Goal: Feedback & Contribution: Submit feedback/report problem

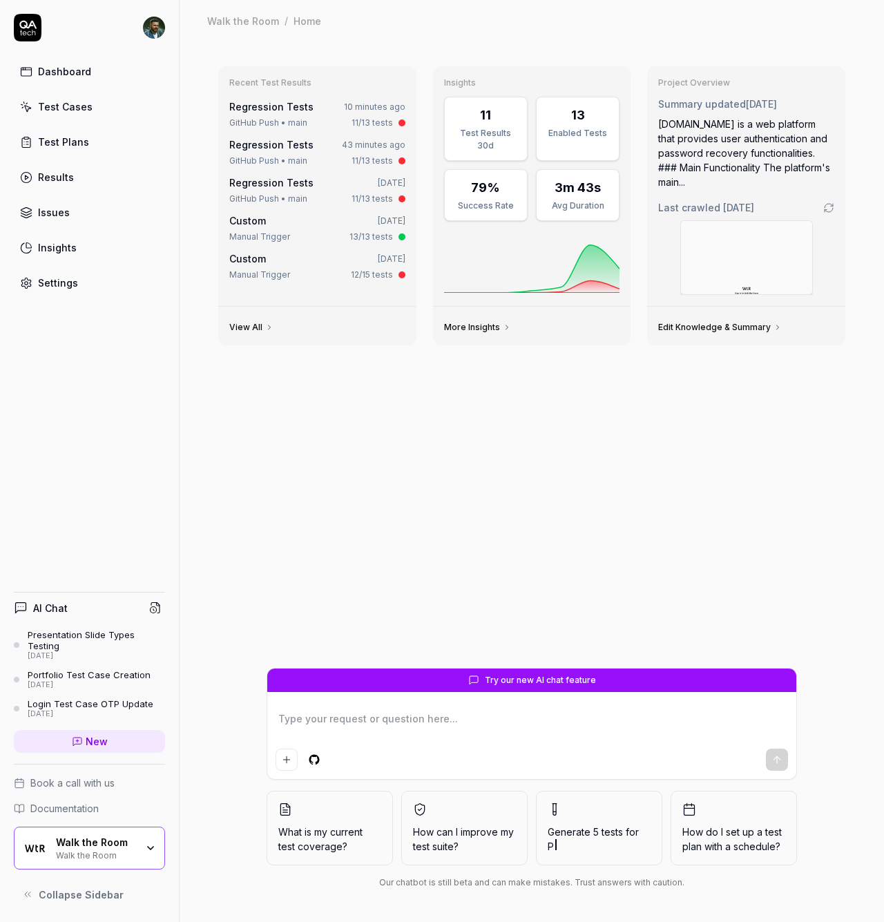
click at [79, 108] on div "Test Cases" at bounding box center [65, 106] width 55 height 15
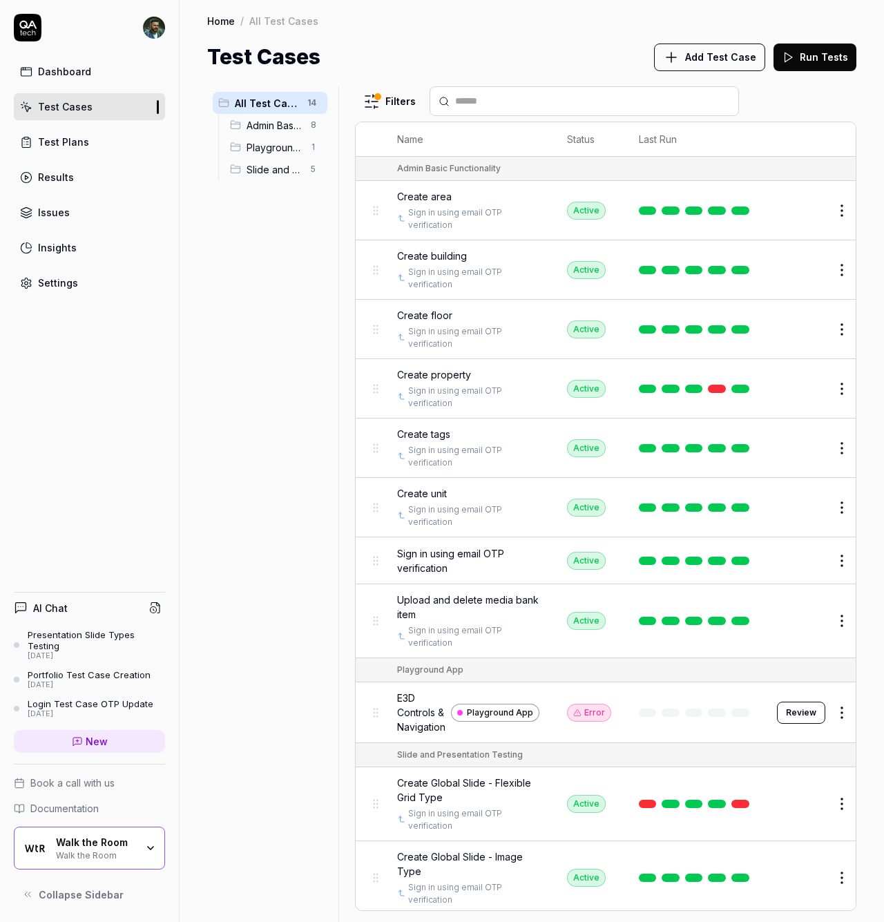
scroll to position [215, 0]
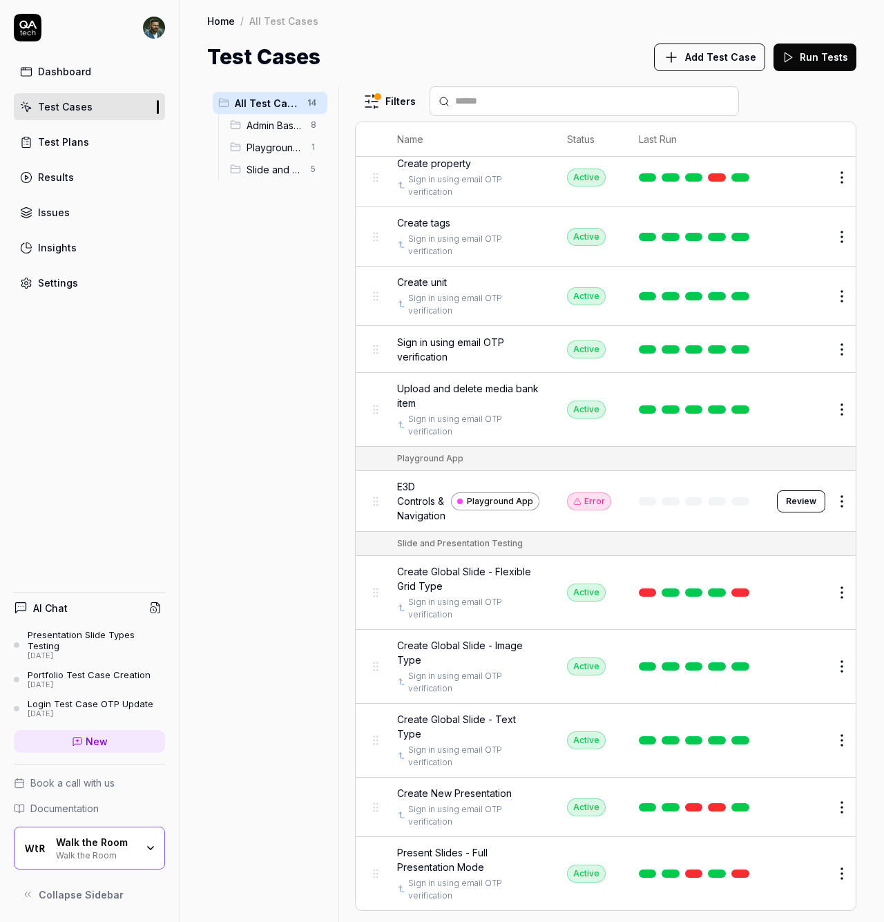
click at [484, 564] on span "Create Global Slide - Flexible Grid Type" at bounding box center [468, 578] width 142 height 29
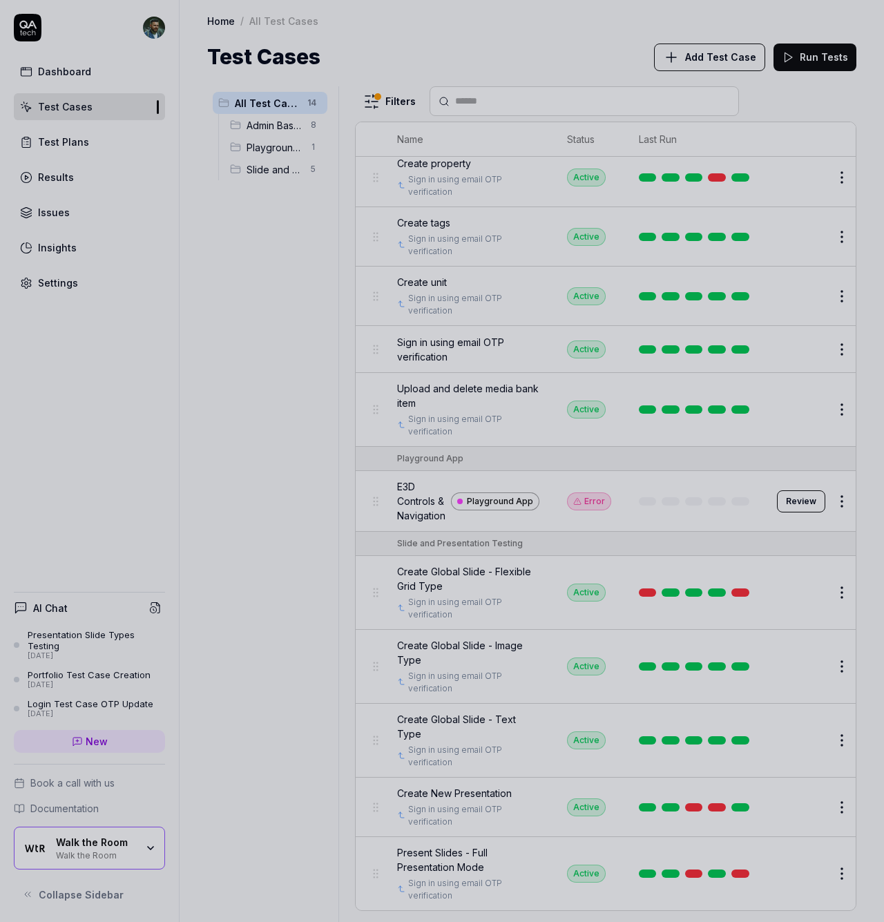
drag, startPoint x: 142, startPoint y: 587, endPoint x: 161, endPoint y: 577, distance: 21.9
click at [143, 587] on div at bounding box center [442, 461] width 884 height 922
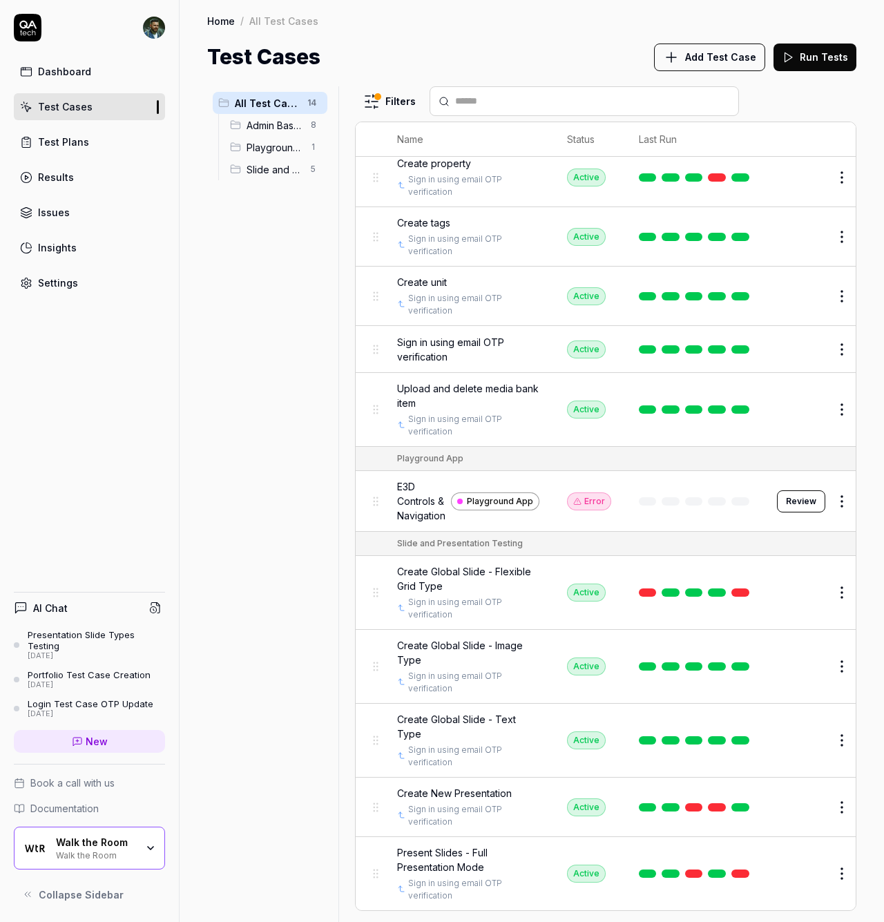
click at [424, 564] on span "Create Global Slide - Flexible Grid Type" at bounding box center [468, 578] width 142 height 29
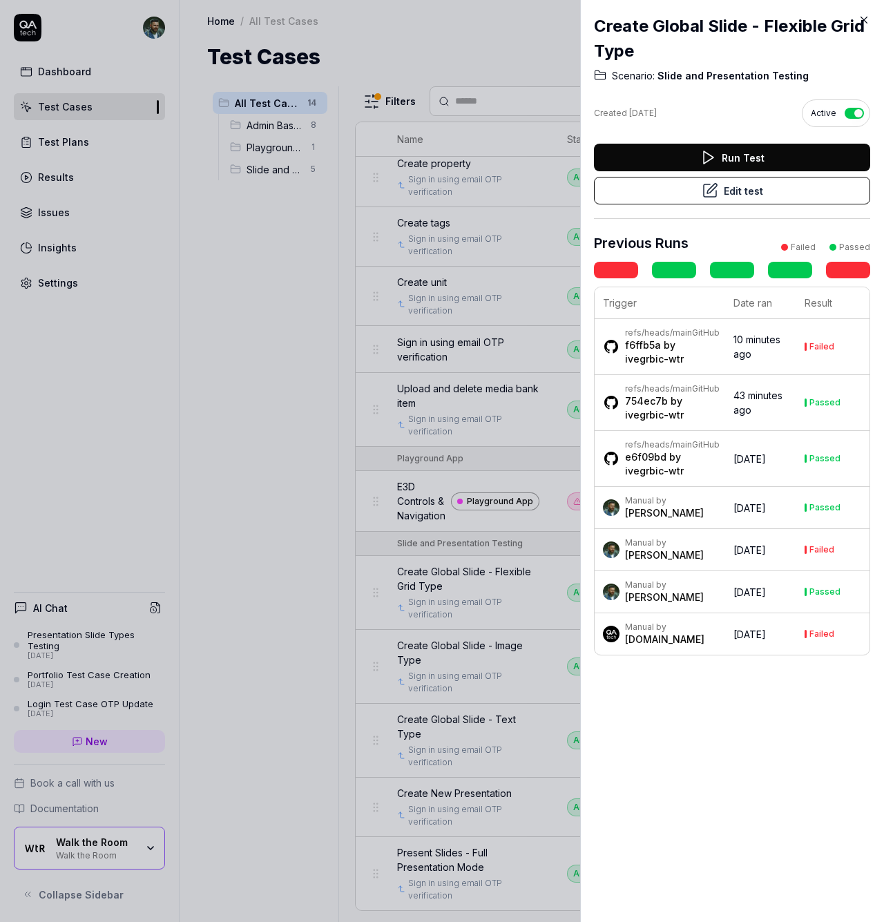
click at [741, 190] on button "Edit test" at bounding box center [732, 191] width 276 height 28
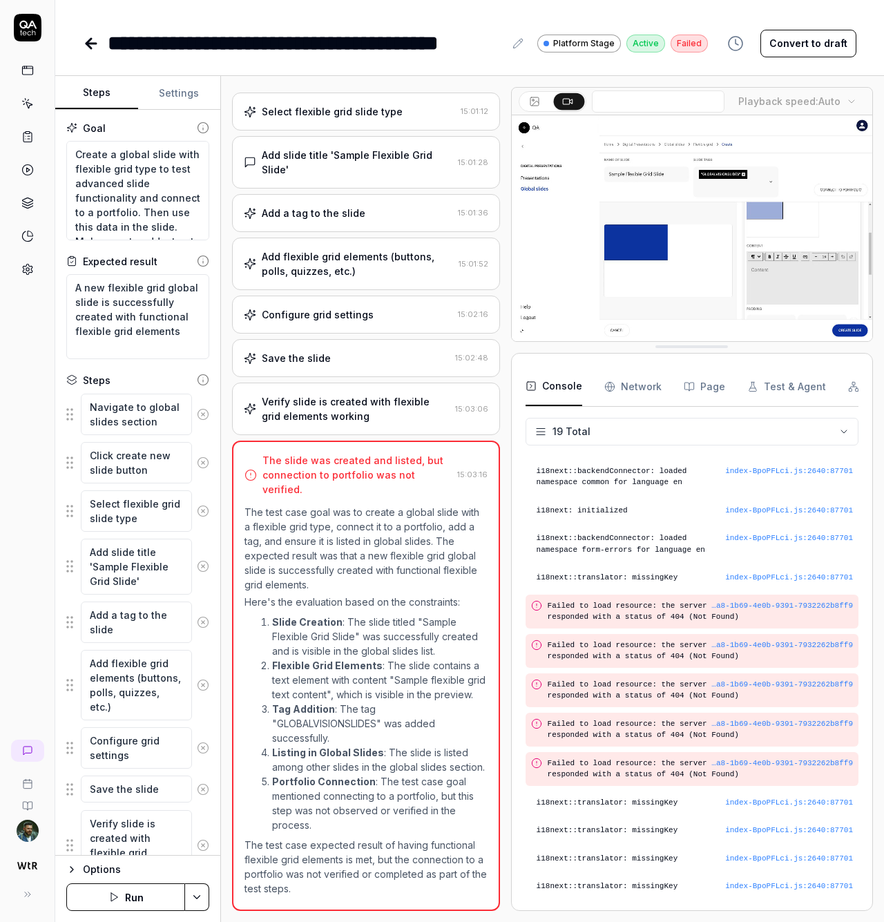
scroll to position [68, 0]
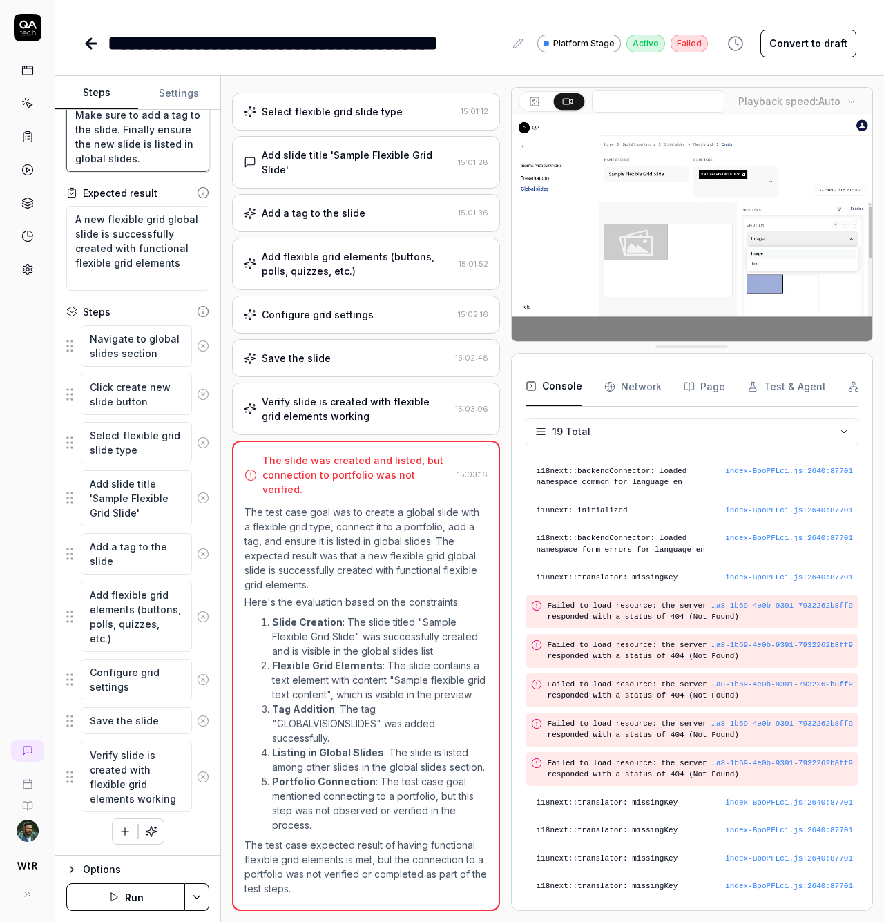
drag, startPoint x: 77, startPoint y: 131, endPoint x: 130, endPoint y: 167, distance: 64.2
click at [130, 167] on textarea "Create a global slide with flexible grid type to test advanced slide functional…" at bounding box center [137, 122] width 143 height 99
type textarea "*"
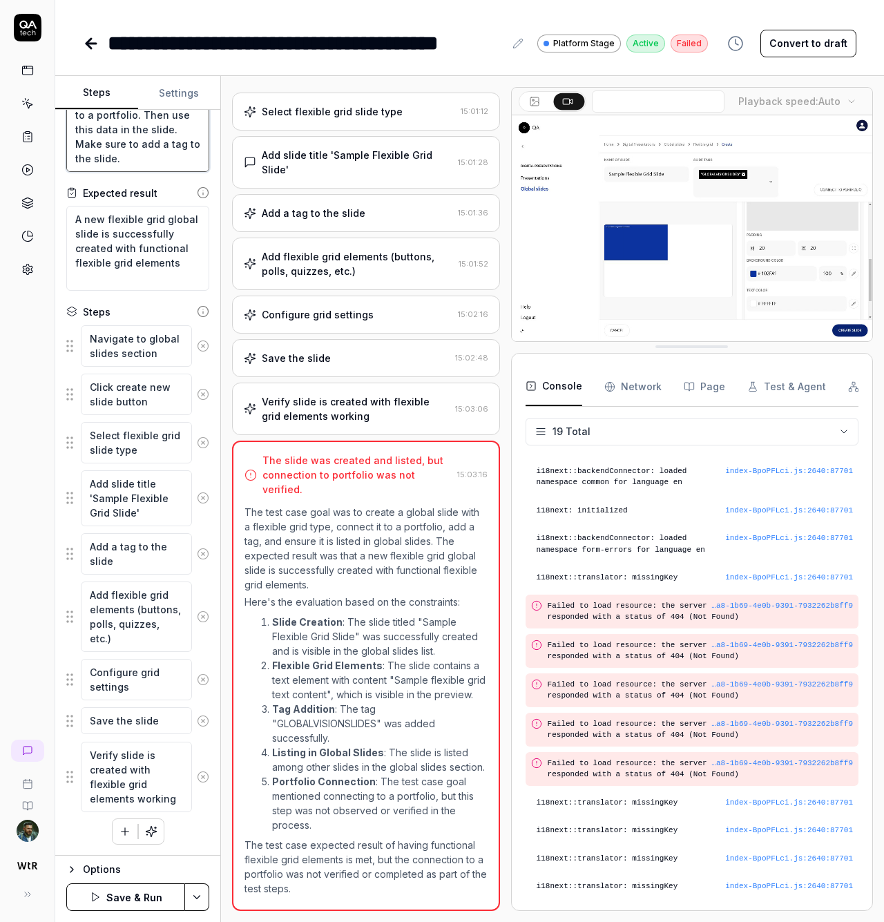
scroll to position [29, 0]
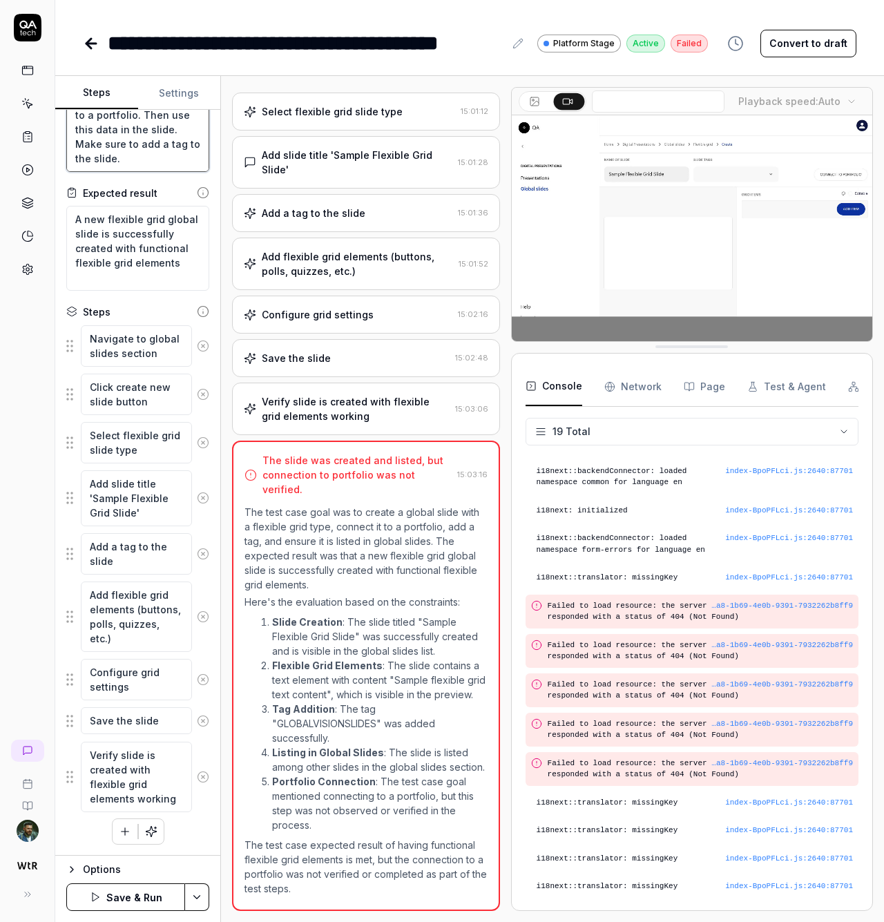
type textarea "Create a global slide with flexible grid type to test advanced slide functional…"
click at [115, 901] on button "Save & Run" at bounding box center [125, 898] width 119 height 28
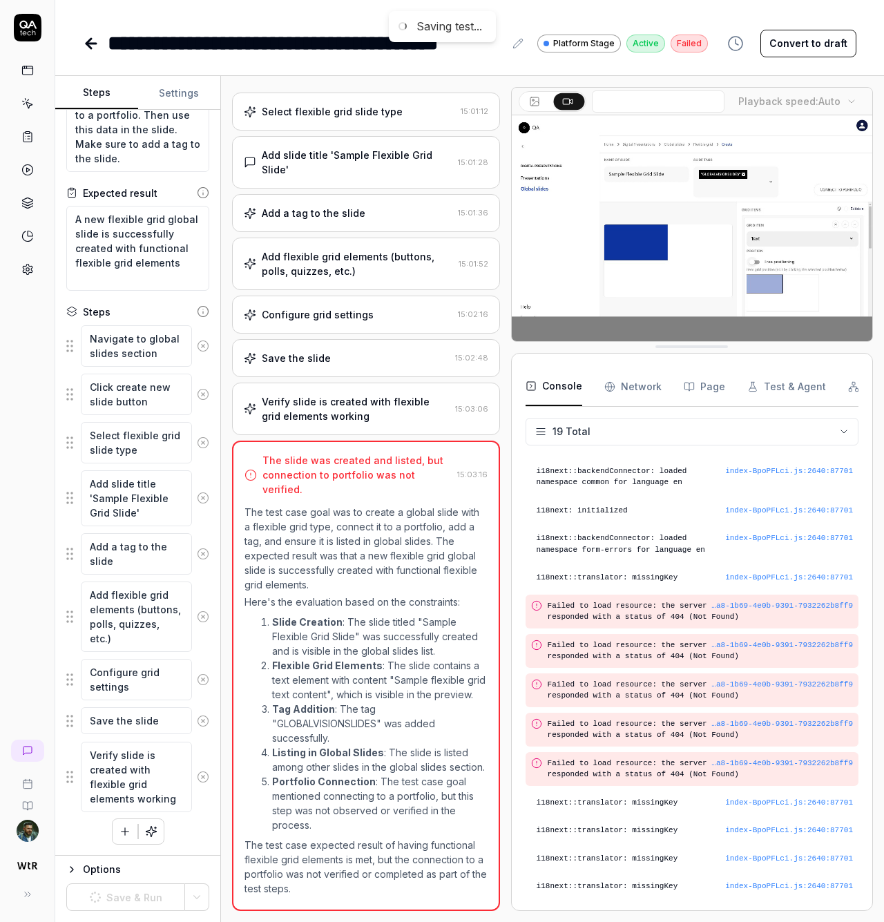
scroll to position [10, 0]
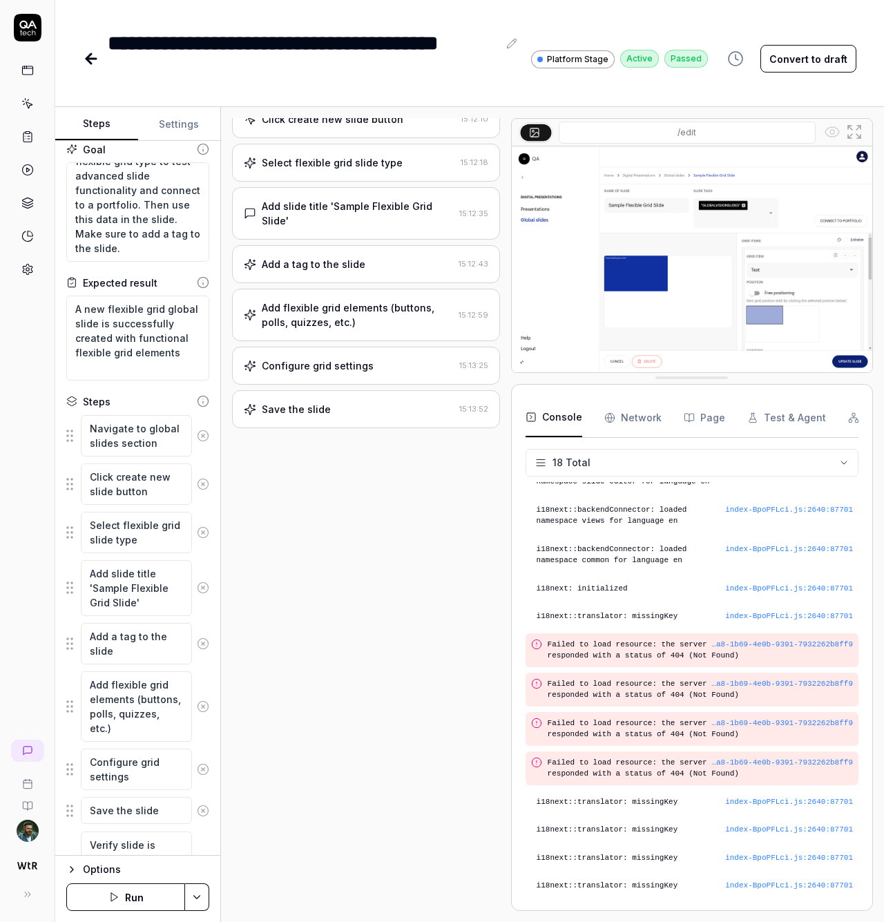
scroll to position [166, 0]
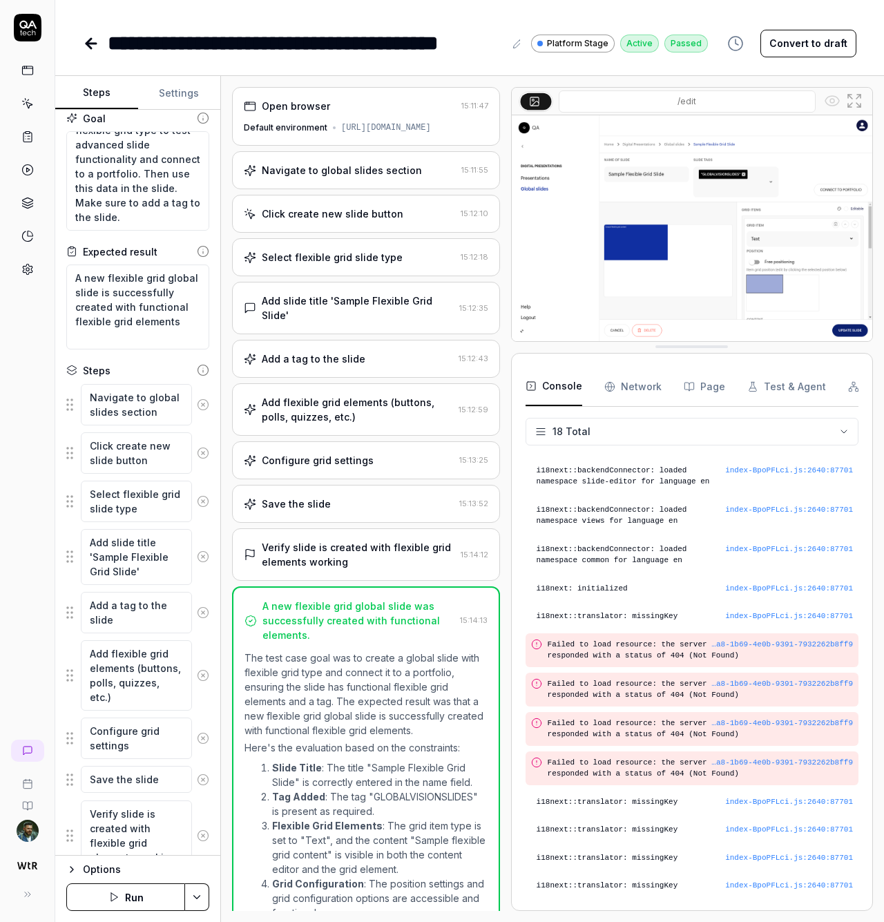
click at [93, 44] on icon at bounding box center [91, 44] width 10 height 0
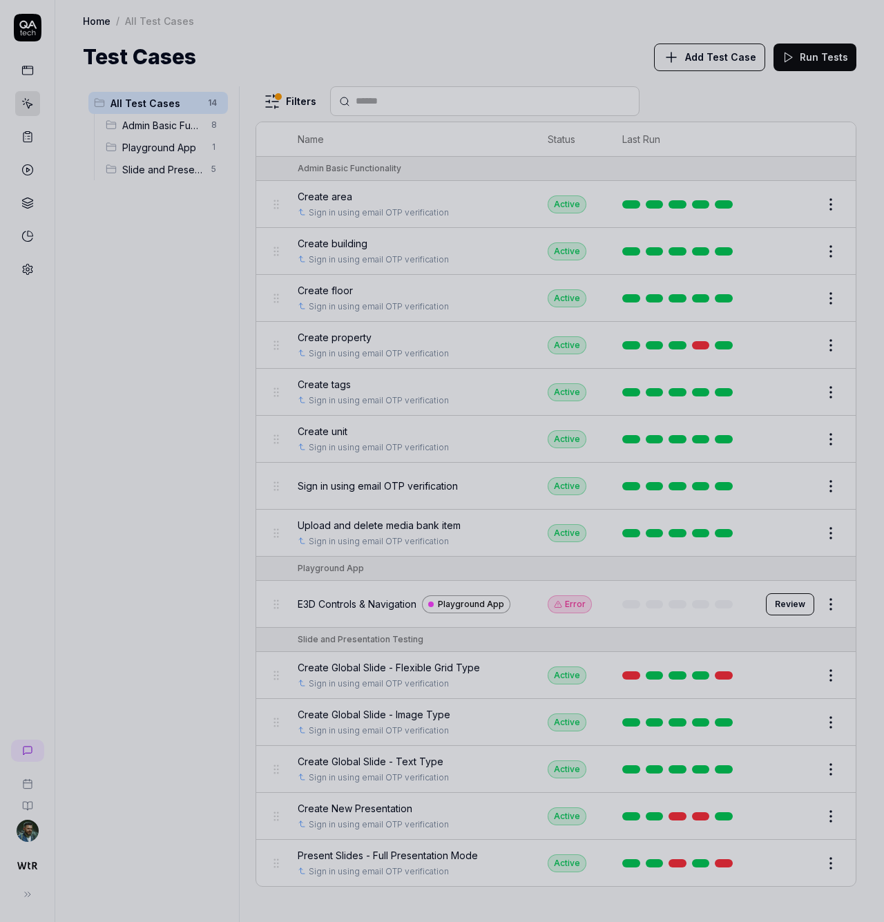
click at [491, 75] on div at bounding box center [442, 461] width 884 height 922
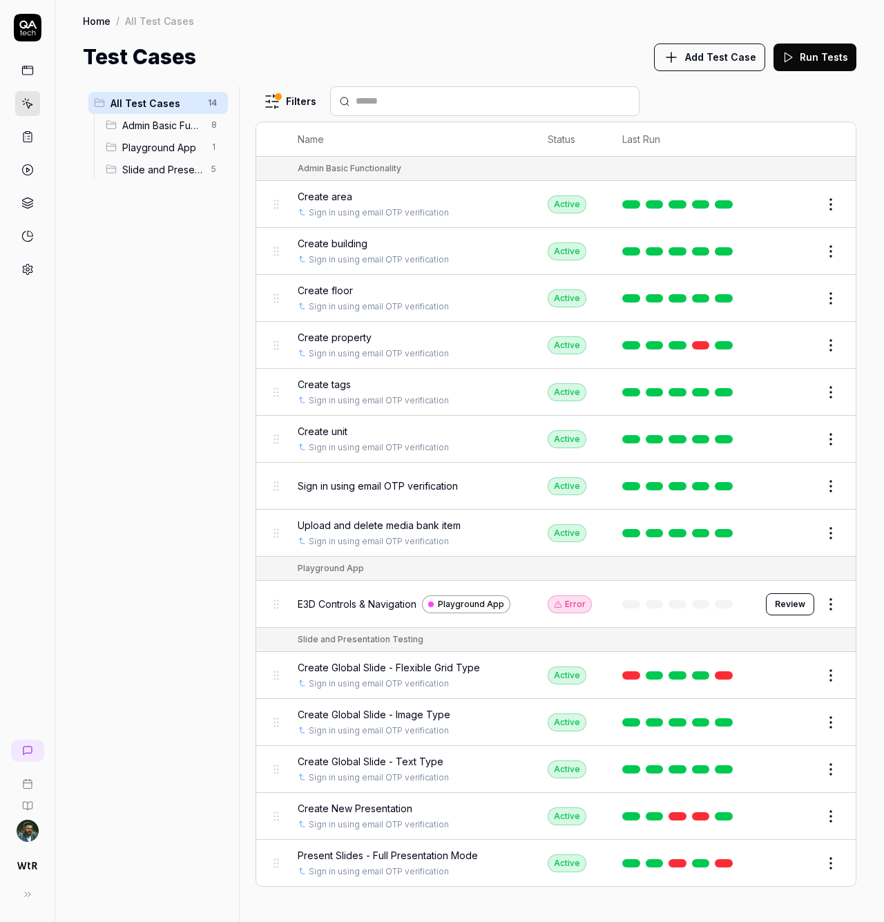
click at [416, 850] on span "Present Slides - Full Presentation Mode" at bounding box center [388, 855] width 180 height 15
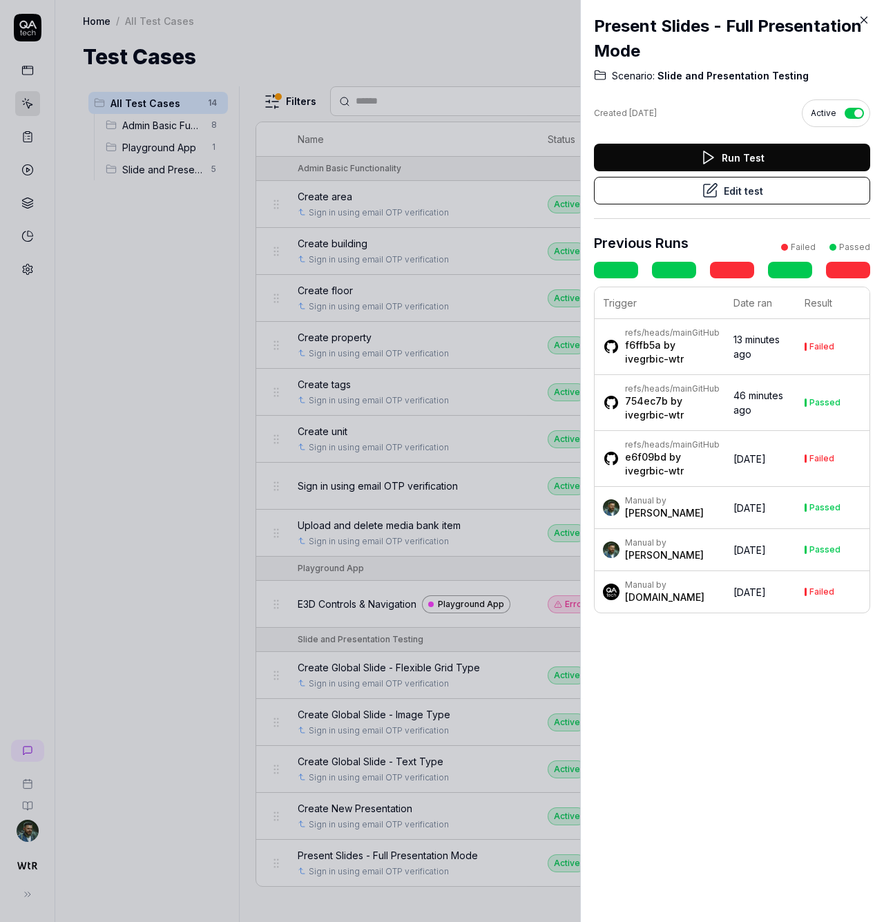
click at [765, 196] on button "Edit test" at bounding box center [732, 191] width 276 height 28
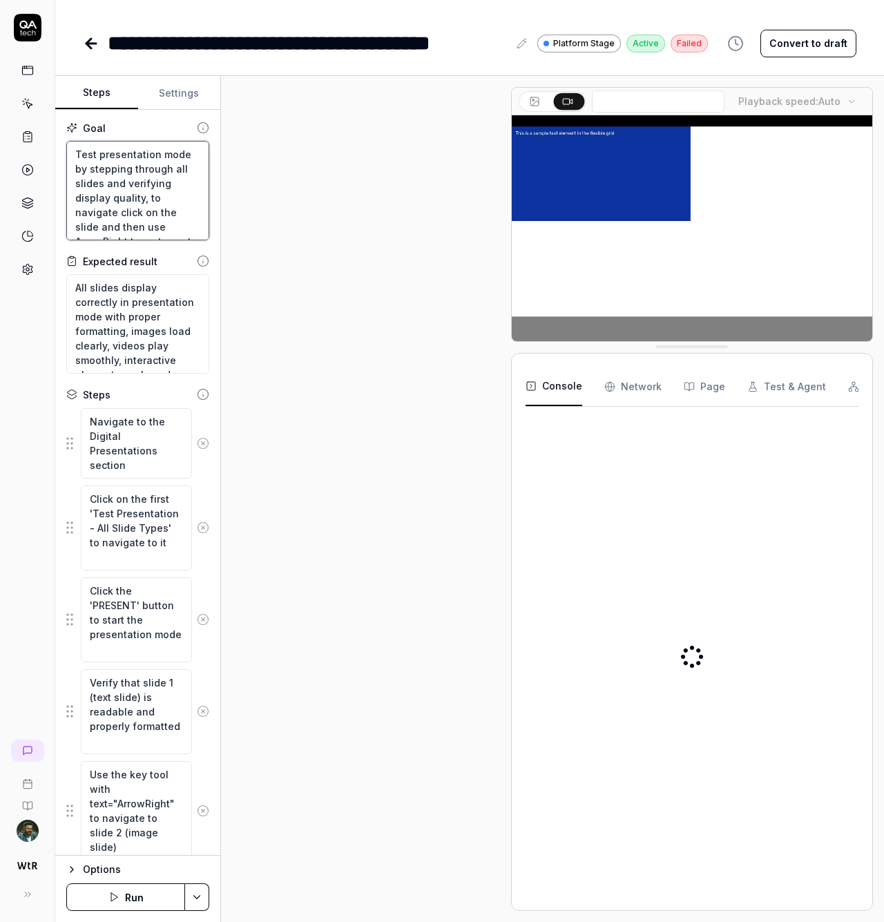
scroll to position [249, 0]
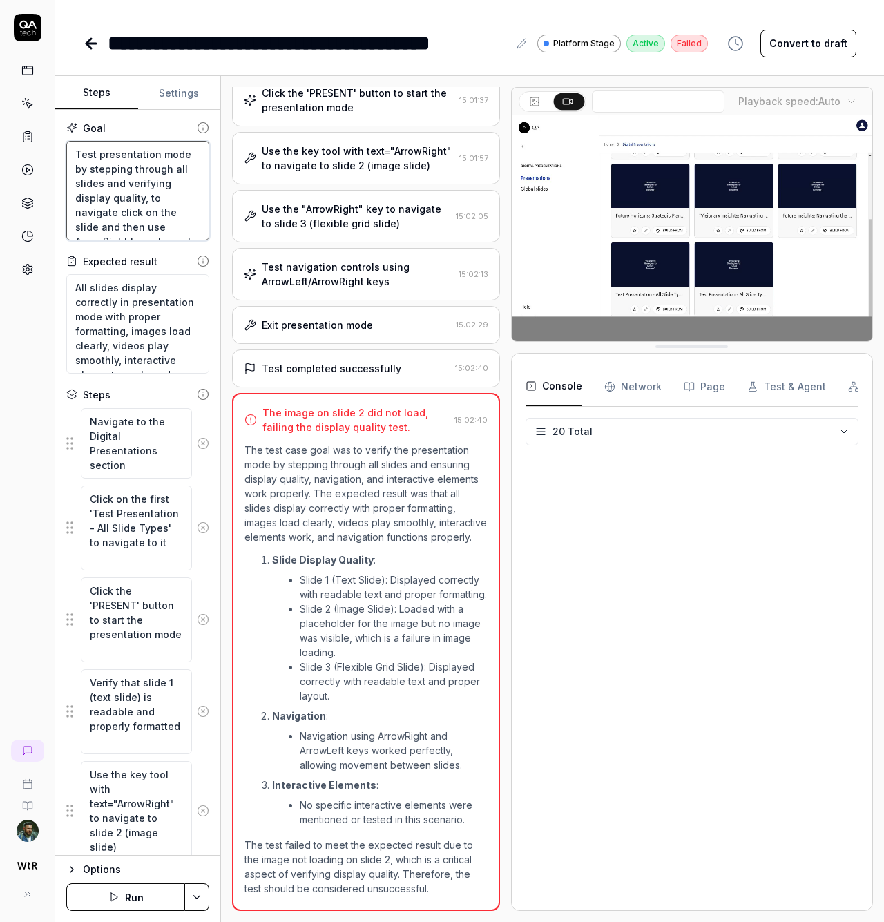
drag, startPoint x: 187, startPoint y: 197, endPoint x: 187, endPoint y: 225, distance: 27.6
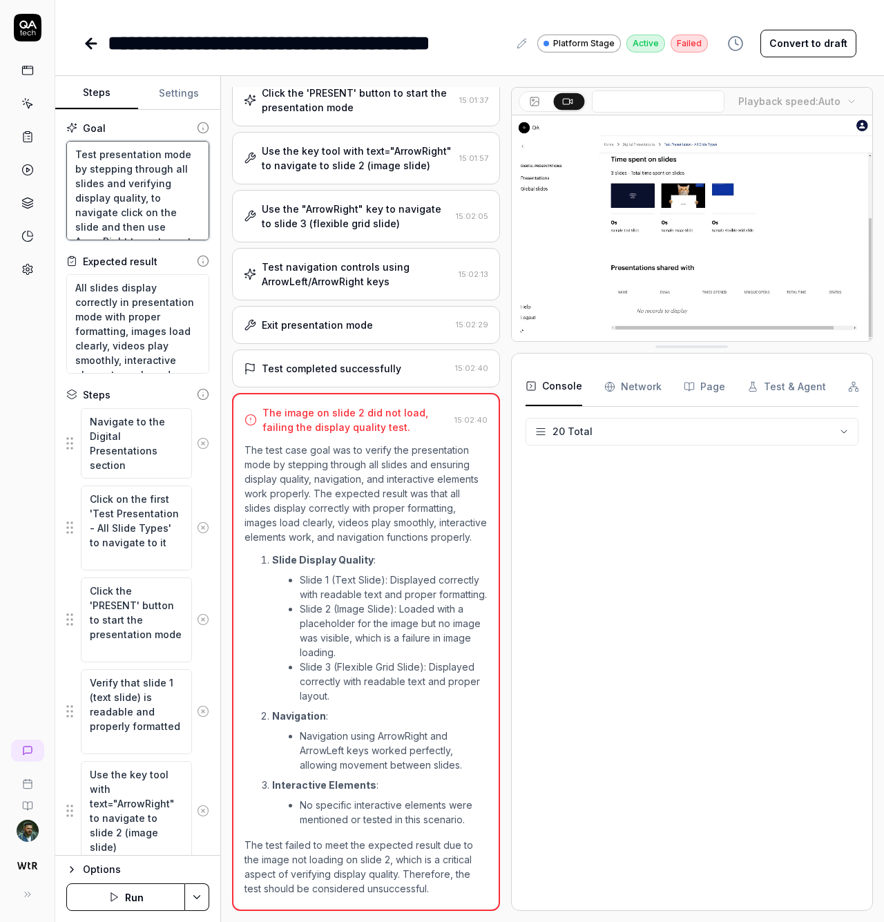
click at [187, 225] on textarea "Test presentation mode by stepping through all slides and verifying display qua…" at bounding box center [137, 190] width 143 height 99
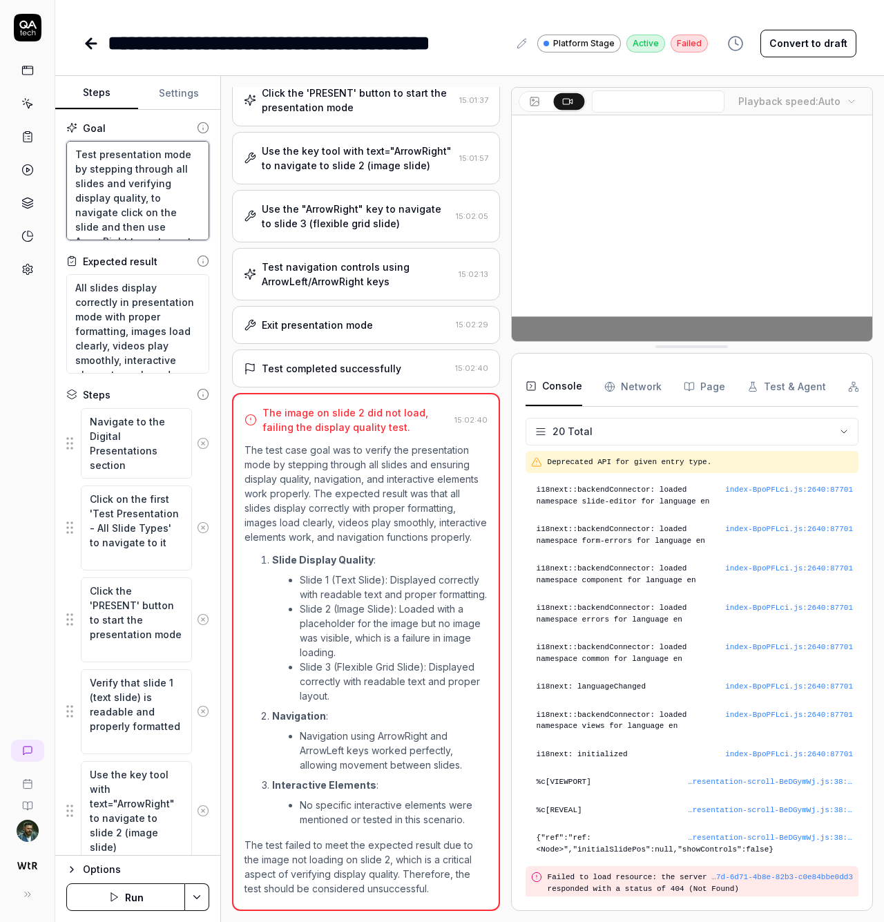
scroll to position [254, 0]
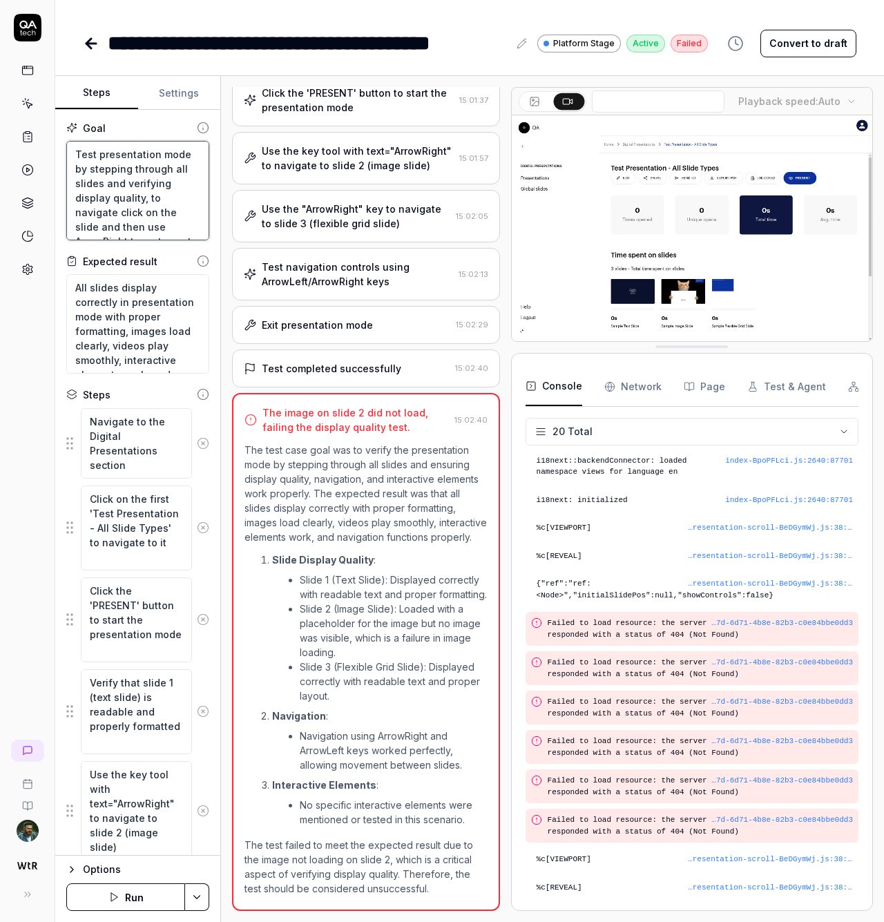
drag, startPoint x: 198, startPoint y: 173, endPoint x: 193, endPoint y: 209, distance: 36.9
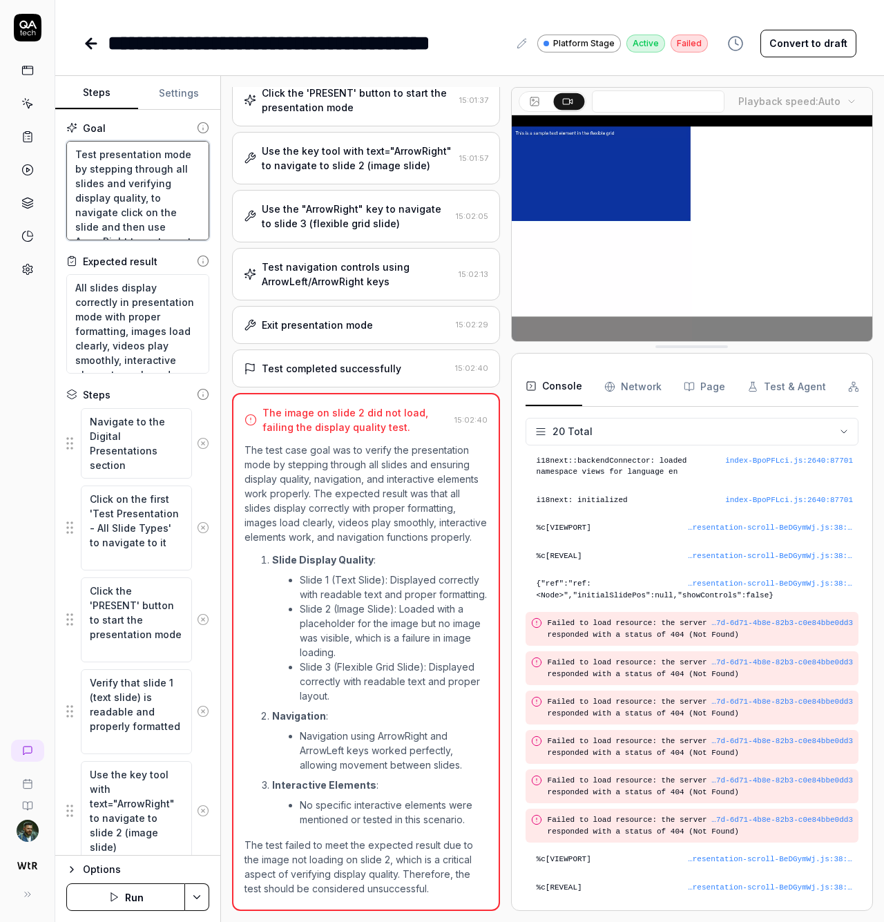
click at [194, 212] on textarea "Test presentation mode by stepping through all slides and verifying display qua…" at bounding box center [137, 190] width 143 height 99
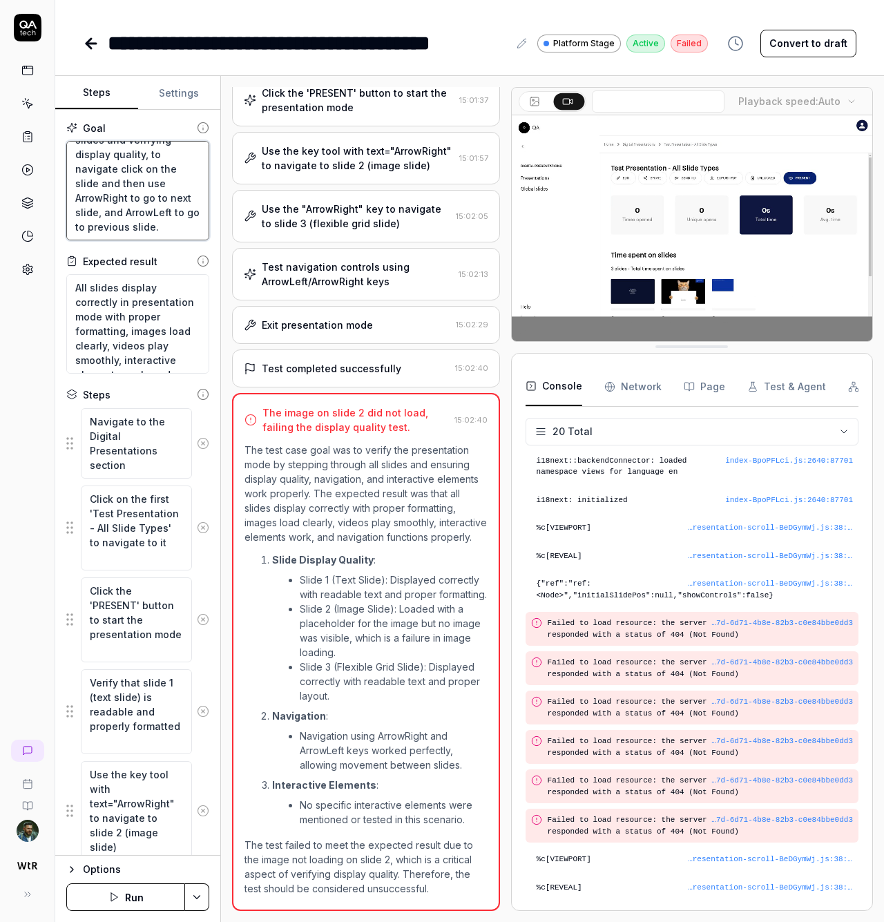
scroll to position [0, 0]
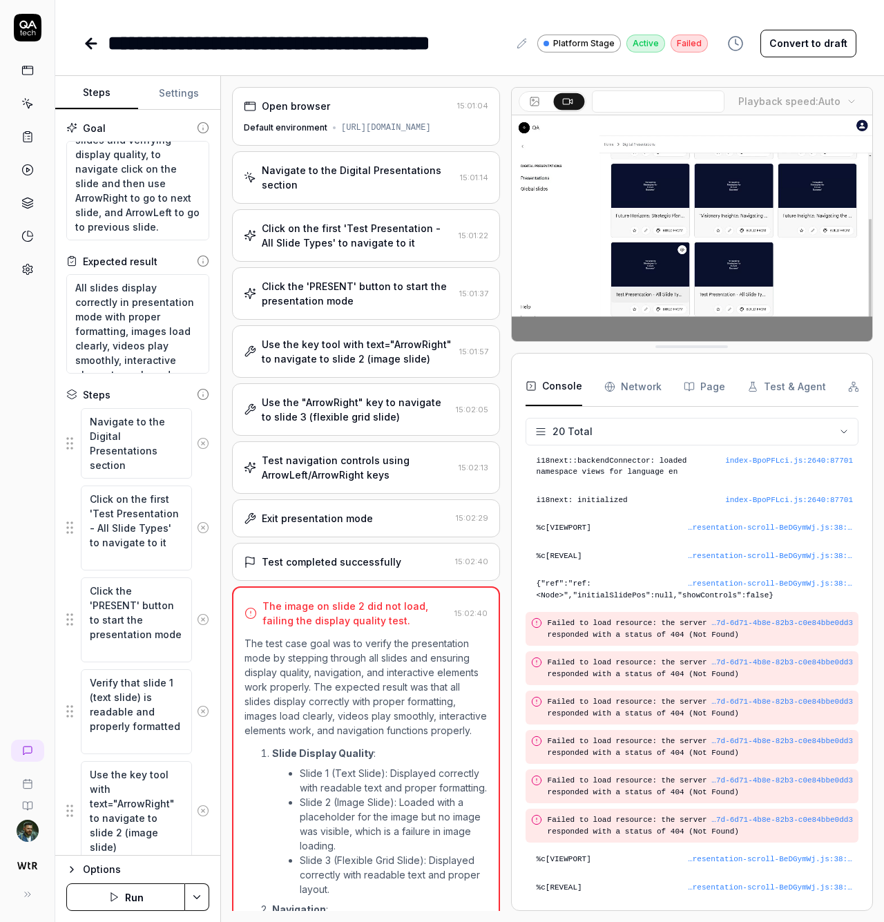
click at [361, 184] on div "Navigate to the Digital Presentations section" at bounding box center [358, 177] width 193 height 29
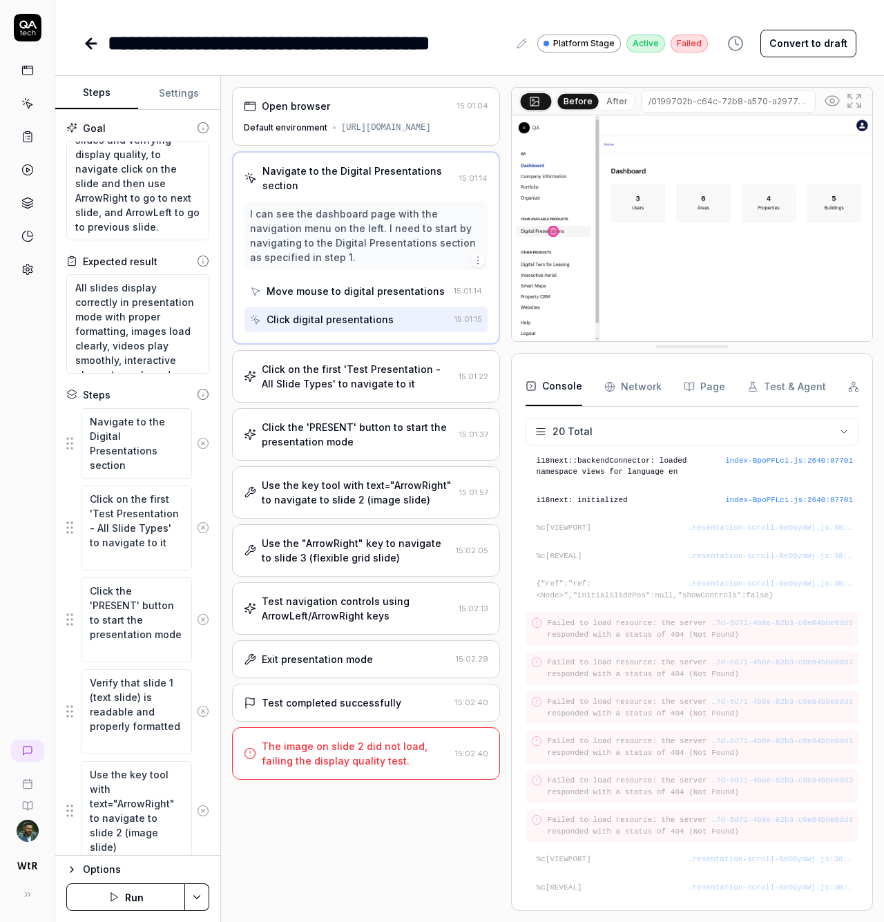
click at [384, 242] on div "I can see the dashboard page with the navigation menu on the left. I need to st…" at bounding box center [366, 236] width 232 height 58
click at [372, 357] on div "Open browser 15:01:04 Default environment [URL][DOMAIN_NAME] Navigate to the Di…" at bounding box center [366, 499] width 268 height 824
click at [376, 384] on div "Click on the first 'Test Presentation - All Slide Types' to navigate to it" at bounding box center [357, 376] width 191 height 29
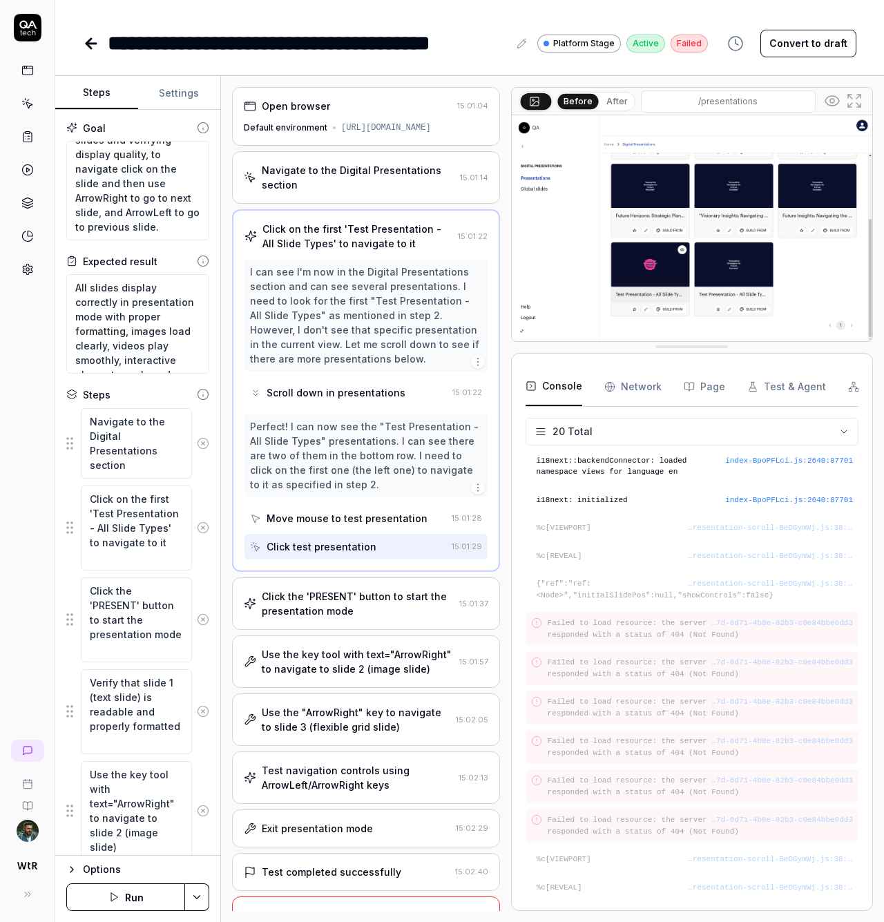
click at [383, 614] on div "Click the 'PRESENT' button to start the presentation mode" at bounding box center [358, 603] width 192 height 29
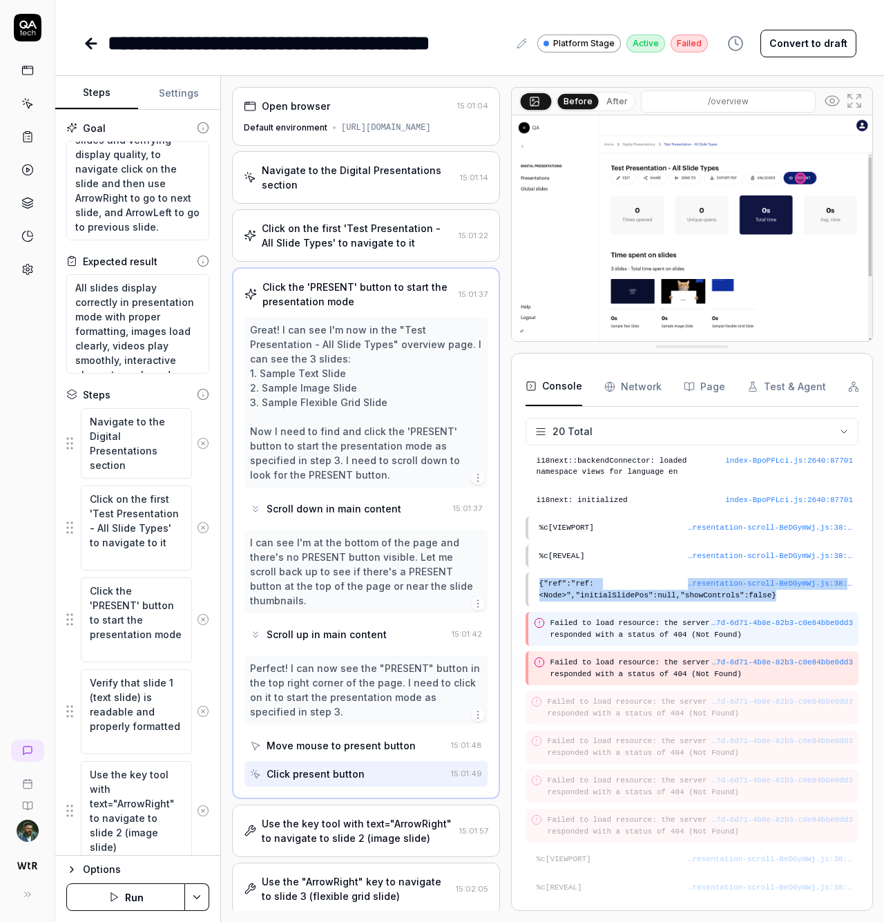
drag, startPoint x: 834, startPoint y: 613, endPoint x: 659, endPoint y: 557, distance: 183.5
drag, startPoint x: 831, startPoint y: 606, endPoint x: 692, endPoint y: 589, distance: 139.8
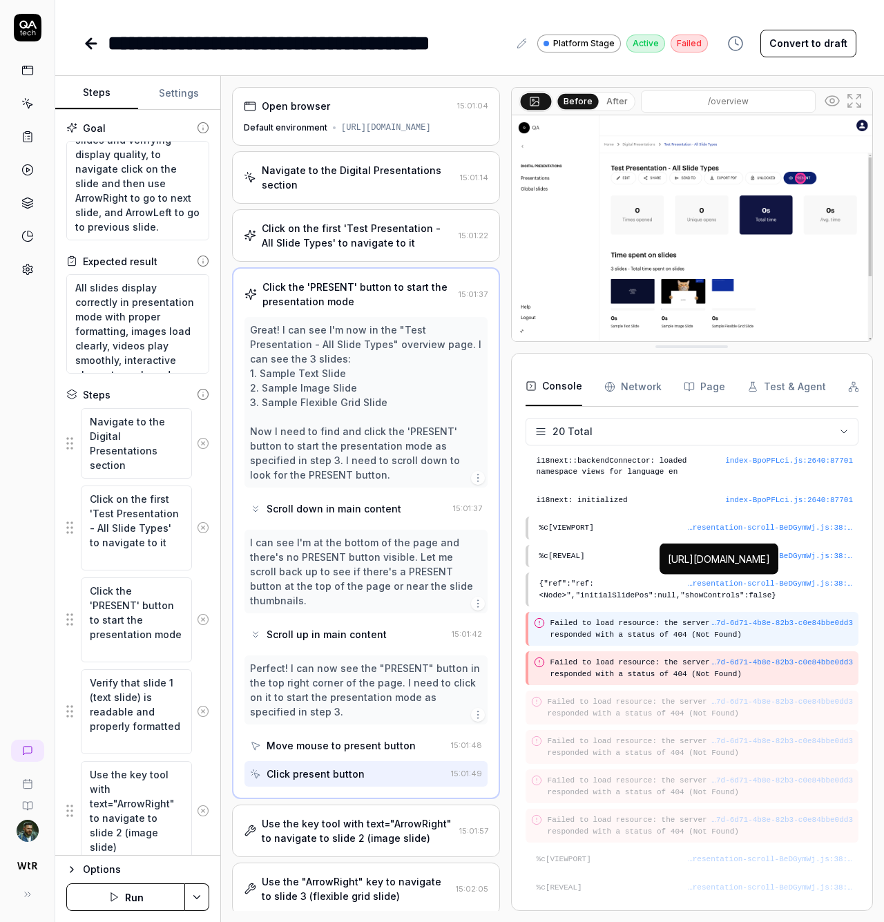
click at [810, 640] on pre "Failed to load resource: the server responded with a status of 404 (Not Found)" at bounding box center [702, 629] width 303 height 23
drag, startPoint x: 828, startPoint y: 604, endPoint x: 668, endPoint y: 564, distance: 164.5
click at [668, 564] on div "[URL][DOMAIN_NAME]" at bounding box center [719, 559] width 102 height 15
copy div "[URL][DOMAIN_NAME]"
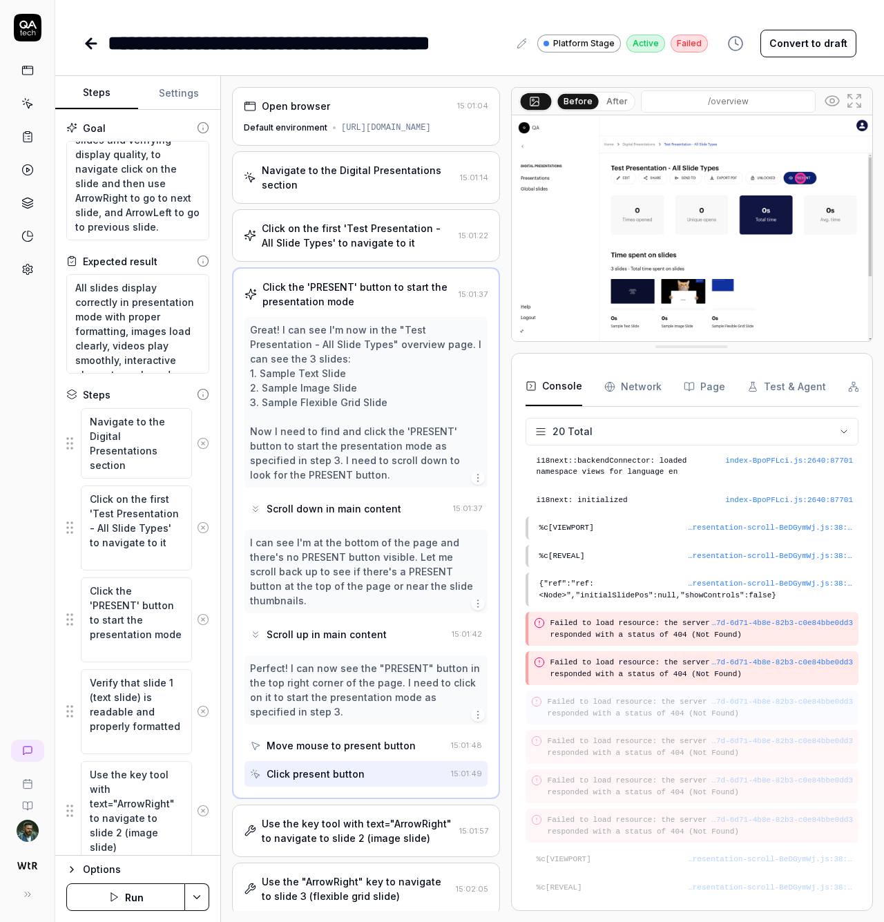
click at [571, 712] on pre "Failed to load resource: the server responded with a status of 404 (Not Found)" at bounding box center [700, 707] width 305 height 23
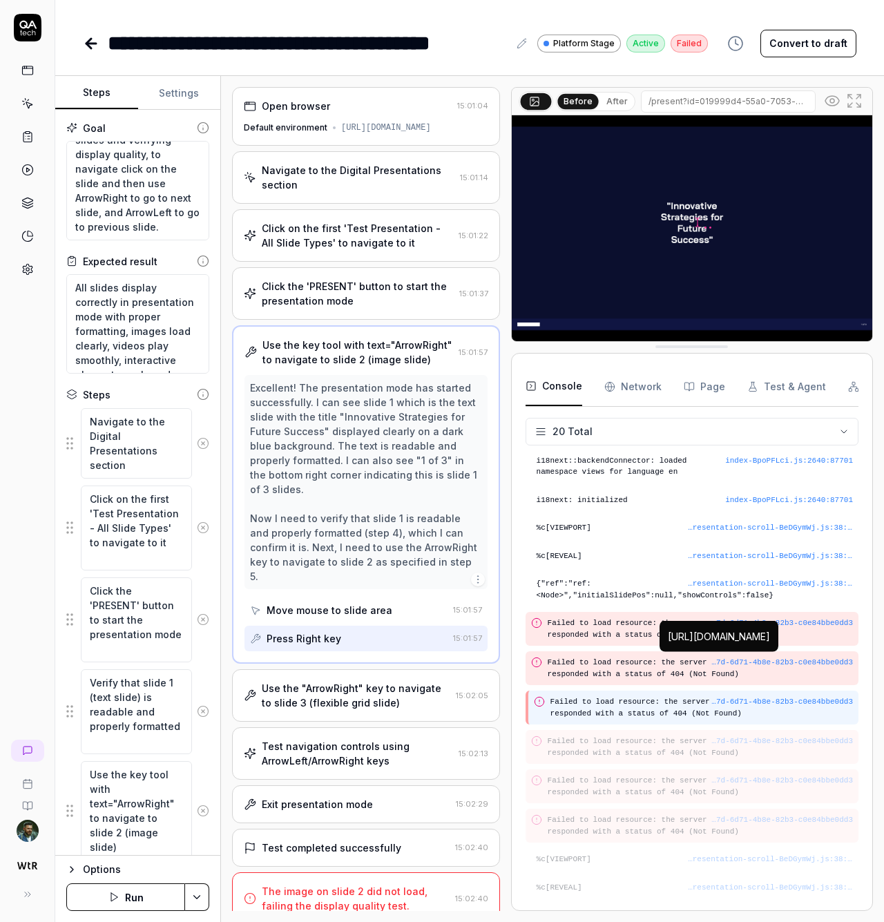
drag, startPoint x: 830, startPoint y: 680, endPoint x: 669, endPoint y: 640, distance: 165.9
click at [669, 640] on div "[URL][DOMAIN_NAME]" at bounding box center [719, 636] width 102 height 15
copy div "[URL][DOMAIN_NAME]"
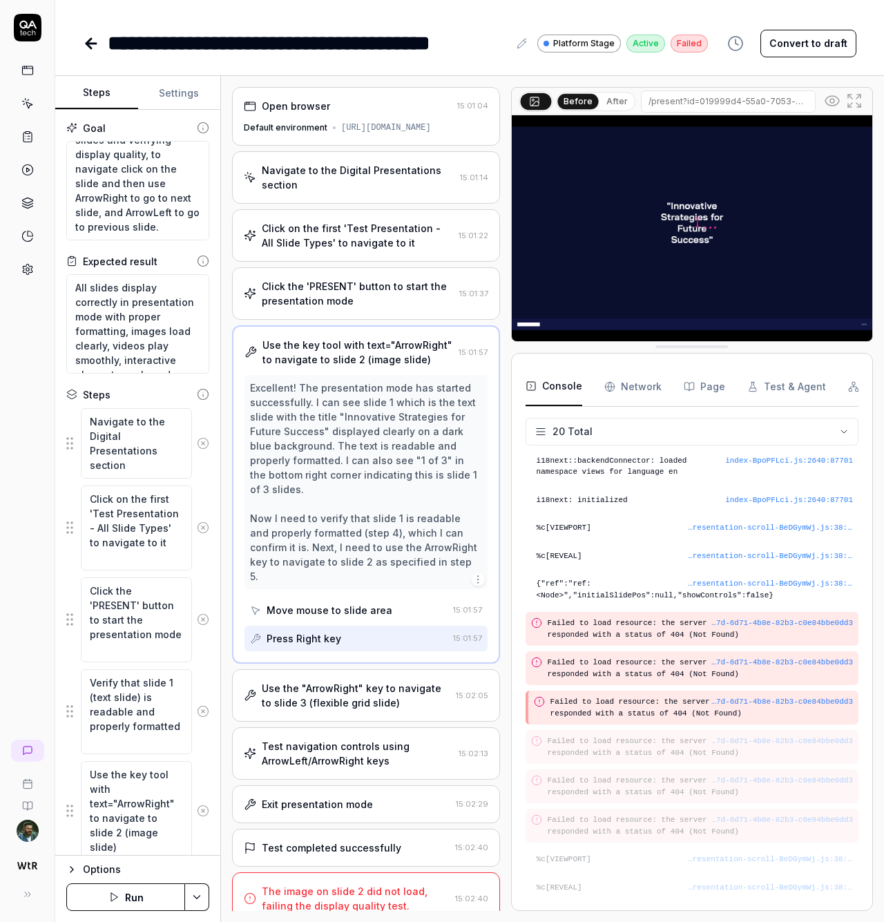
click at [379, 171] on div "Navigate to the Digital Presentations section 15:01:14" at bounding box center [366, 177] width 268 height 53
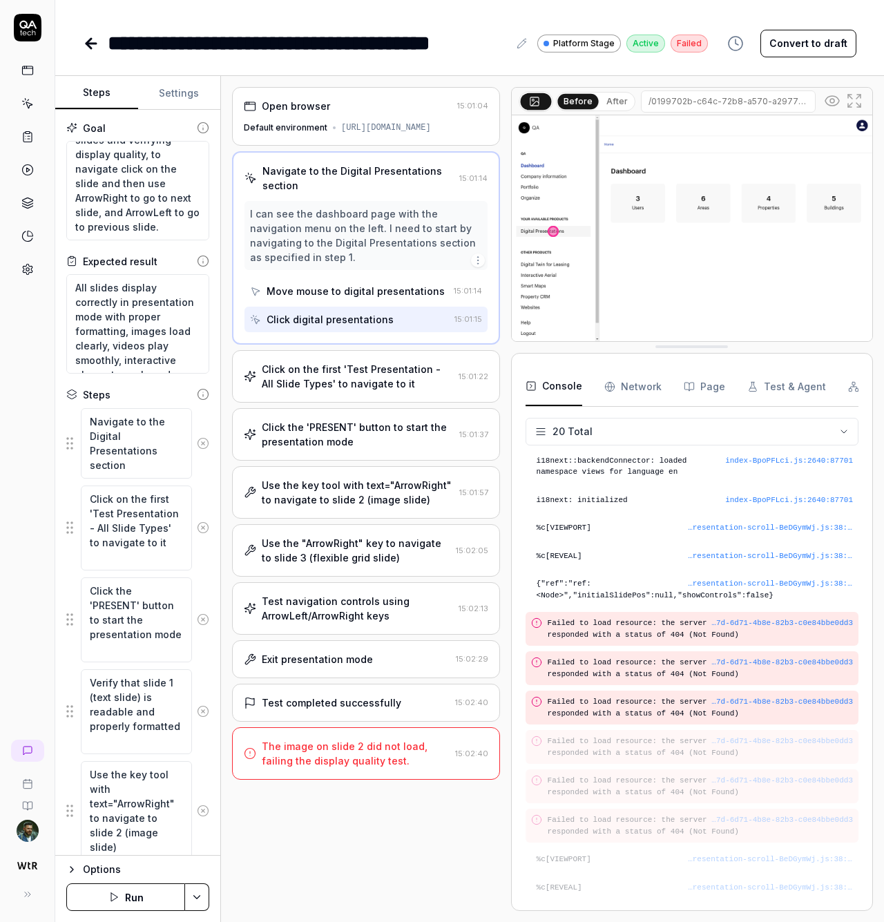
drag, startPoint x: 386, startPoint y: 253, endPoint x: 377, endPoint y: 274, distance: 23.2
click at [384, 259] on div "I can see the dashboard page with the navigation menu on the left. I need to st…" at bounding box center [366, 236] width 232 height 58
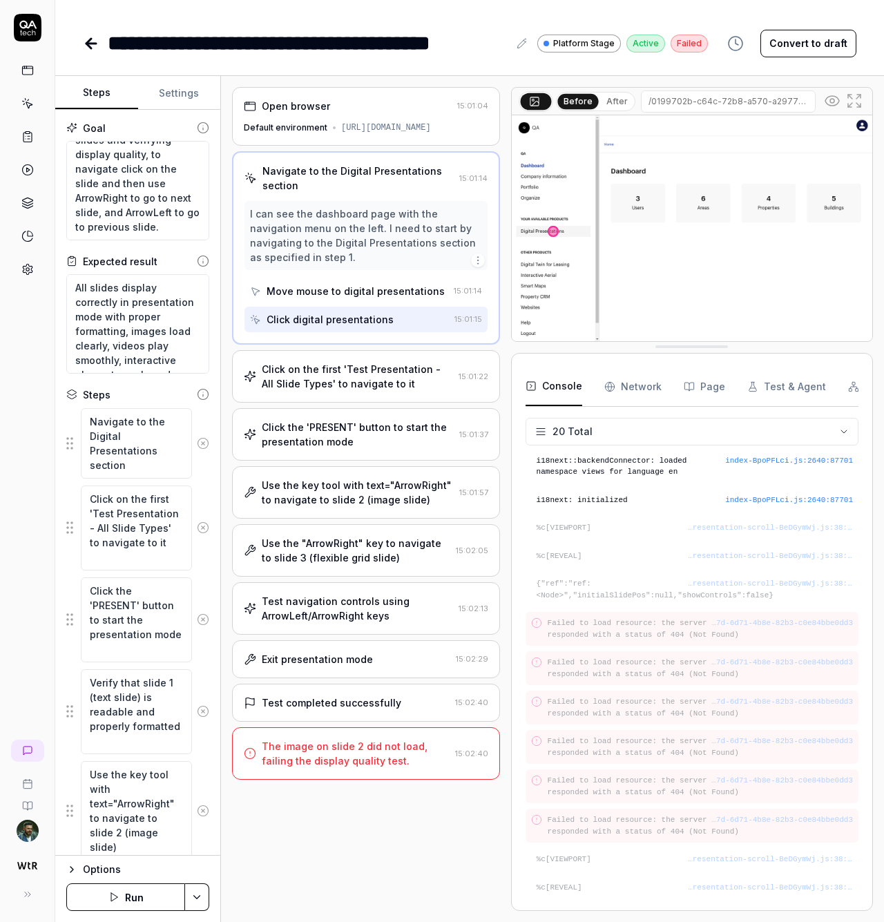
click at [379, 370] on div "Click on the first 'Test Presentation - All Slide Types' to navigate to it 15:0…" at bounding box center [366, 376] width 268 height 53
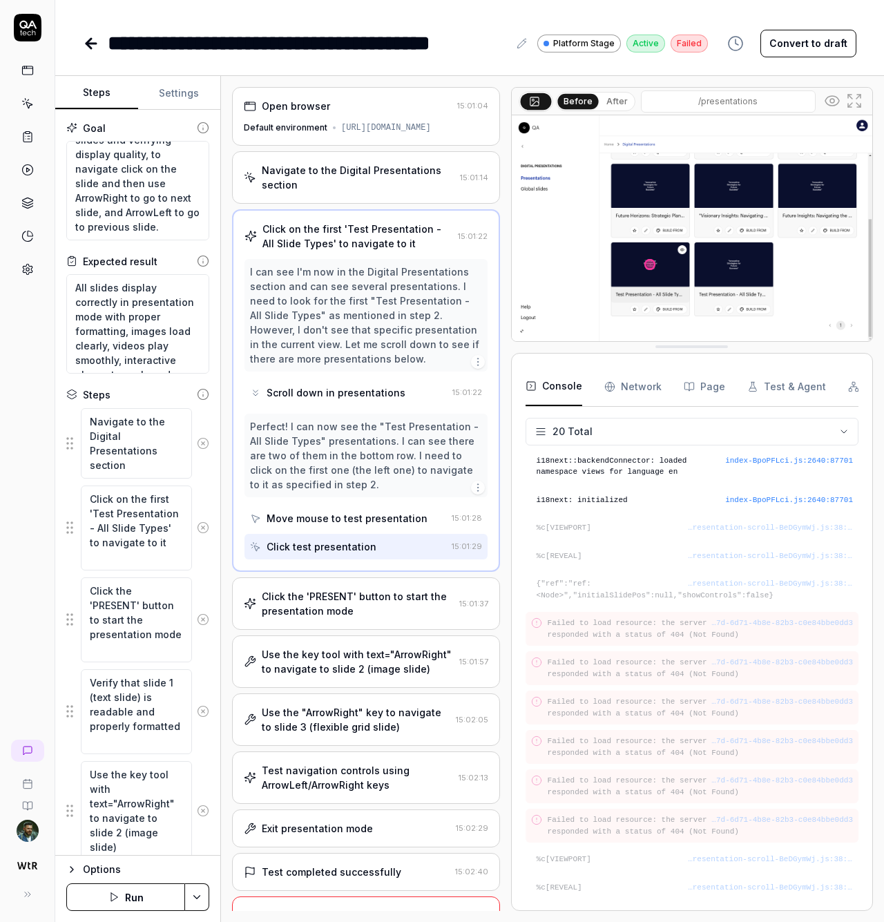
click at [385, 618] on div "Click the 'PRESENT' button to start the presentation mode" at bounding box center [358, 603] width 192 height 29
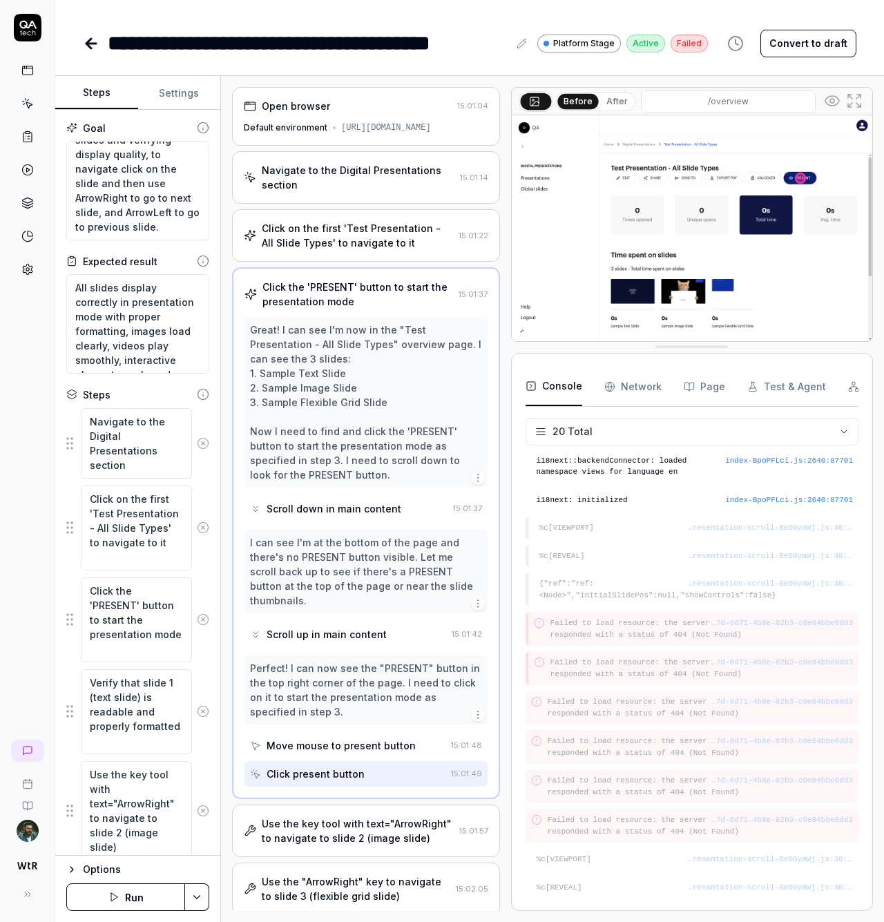
click at [368, 472] on div "Great! I can see I'm now in the "Test Presentation - All Slide Types" overview …" at bounding box center [366, 403] width 232 height 160
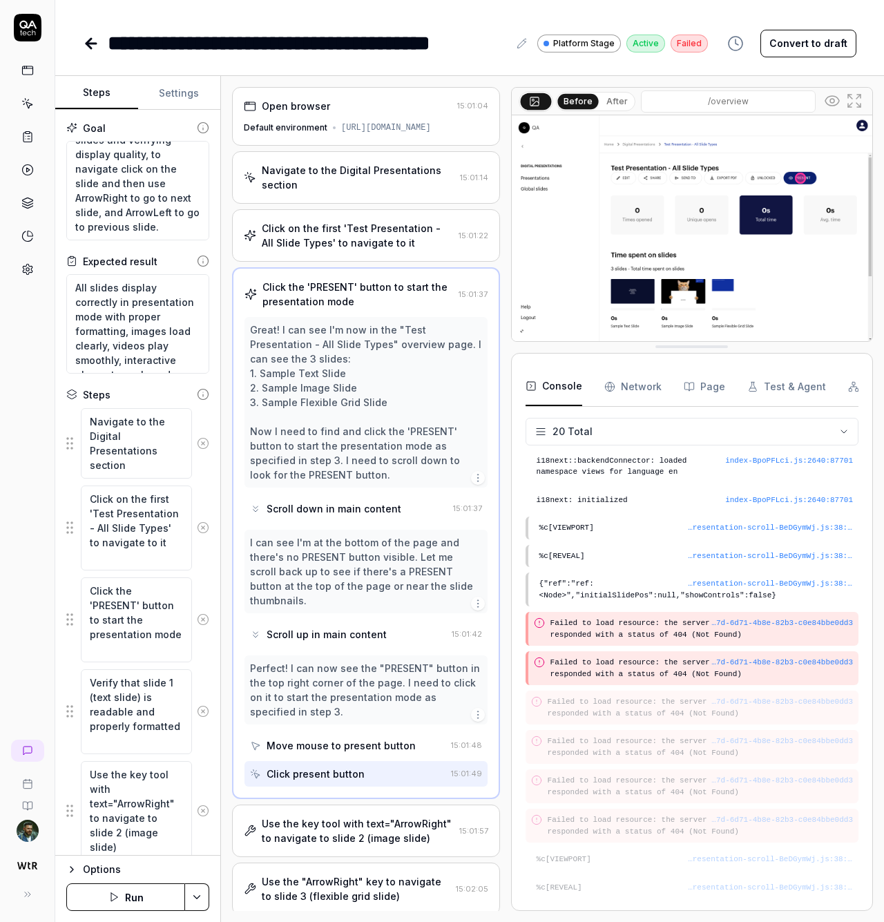
click at [380, 250] on div "Click on the first 'Test Presentation - All Slide Types' to navigate to it" at bounding box center [357, 235] width 191 height 29
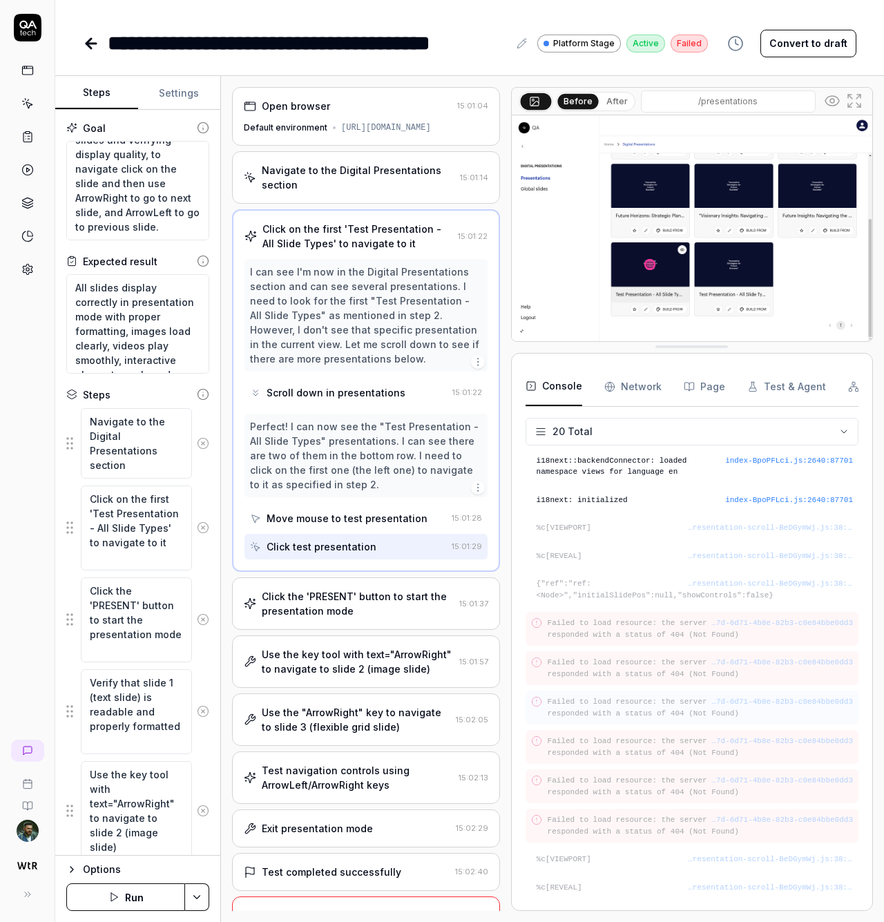
click at [608, 725] on div "…7d-6d71-4b8e-82b3-c0e84bbe0dd3 Failed to load resource: the server responded w…" at bounding box center [692, 708] width 333 height 34
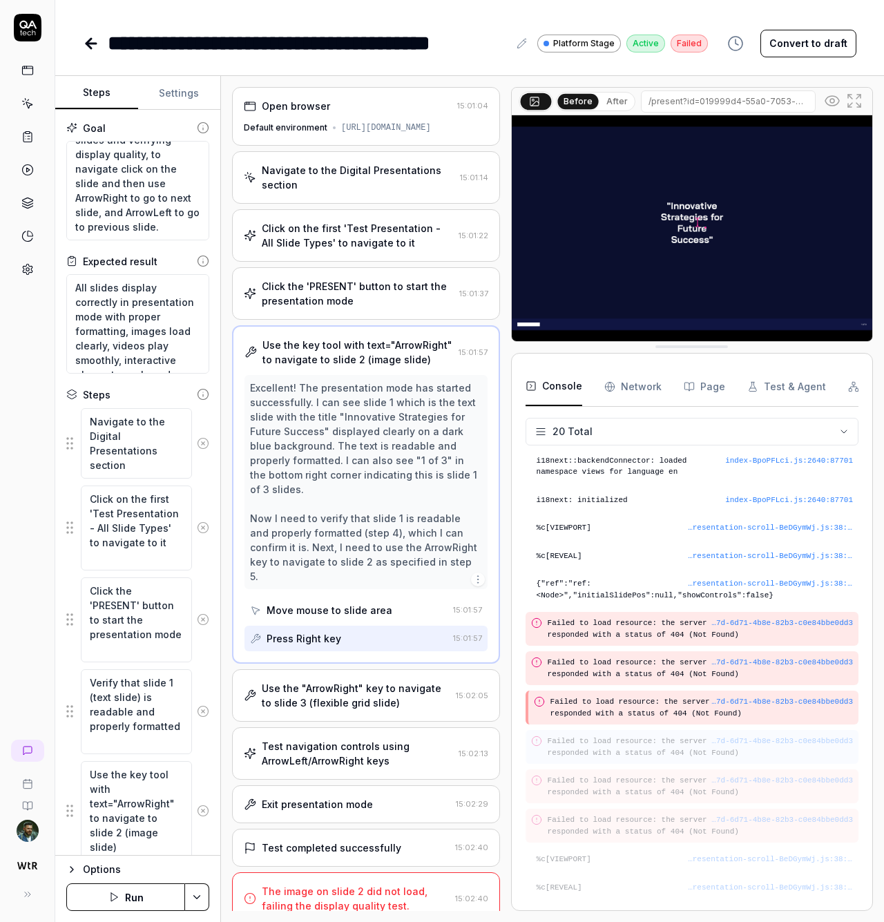
click at [619, 761] on div "…7d-6d71-4b8e-82b3-c0e84bbe0dd3 Failed to load resource: the server responded w…" at bounding box center [692, 747] width 333 height 34
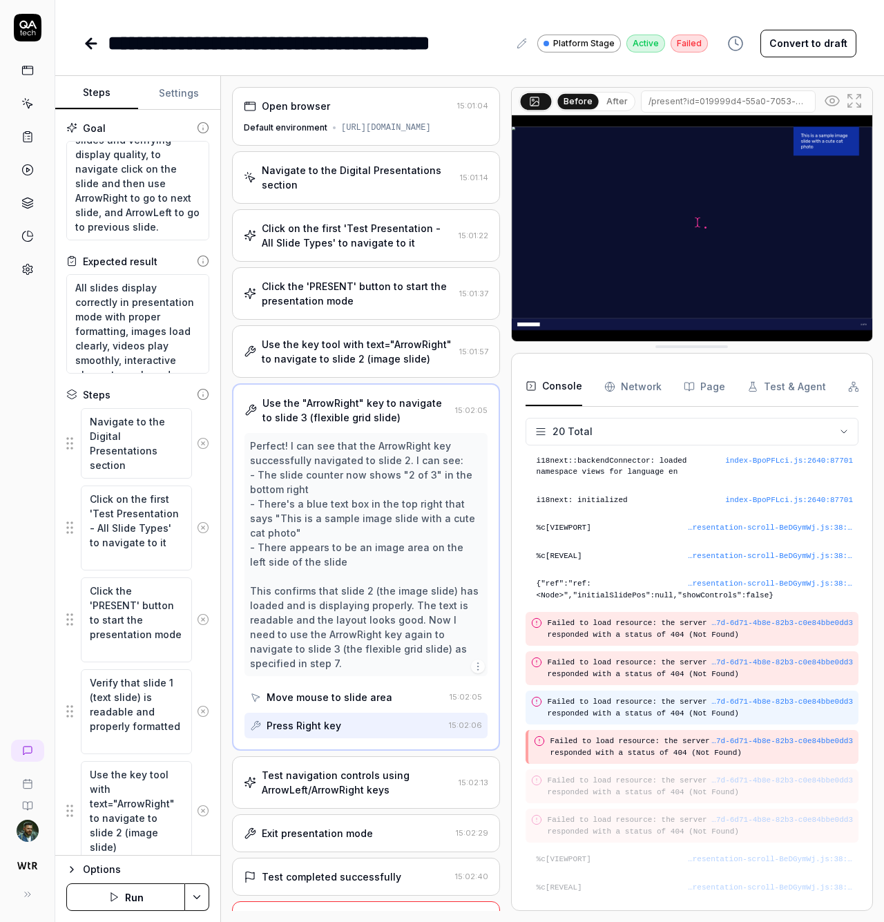
click at [623, 714] on pre "Failed to load resource: the server responded with a status of 404 (Not Found)" at bounding box center [700, 707] width 305 height 23
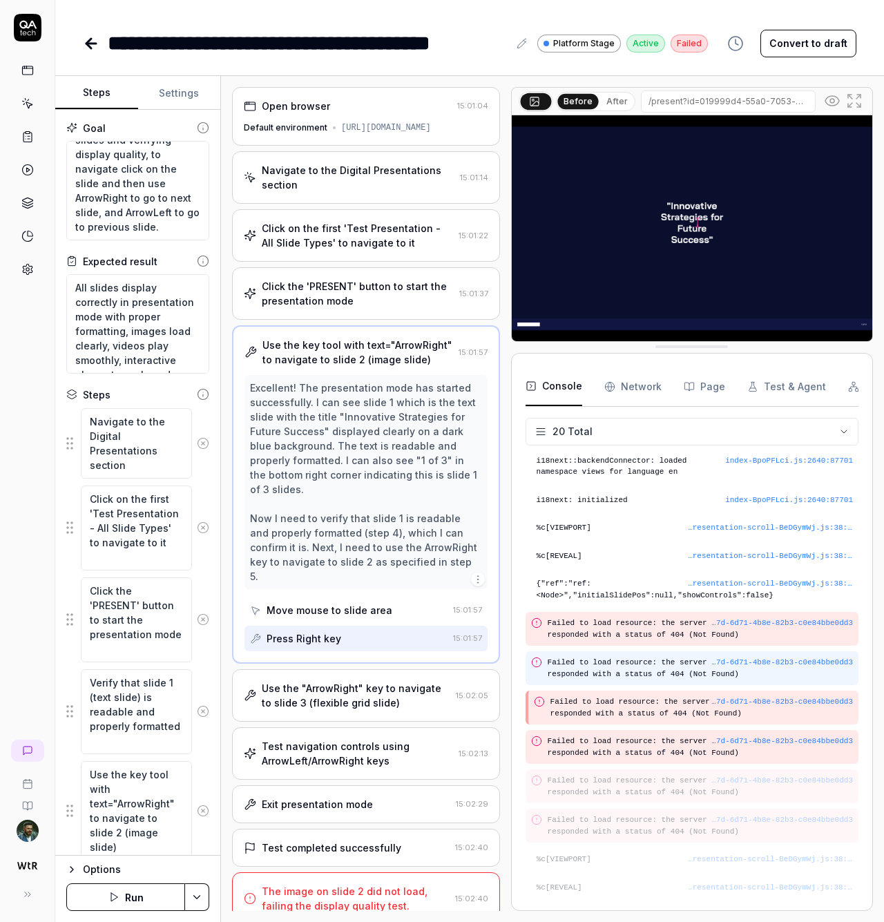
click at [620, 676] on pre "Failed to load resource: the server responded with a status of 404 (Not Found)" at bounding box center [700, 668] width 305 height 23
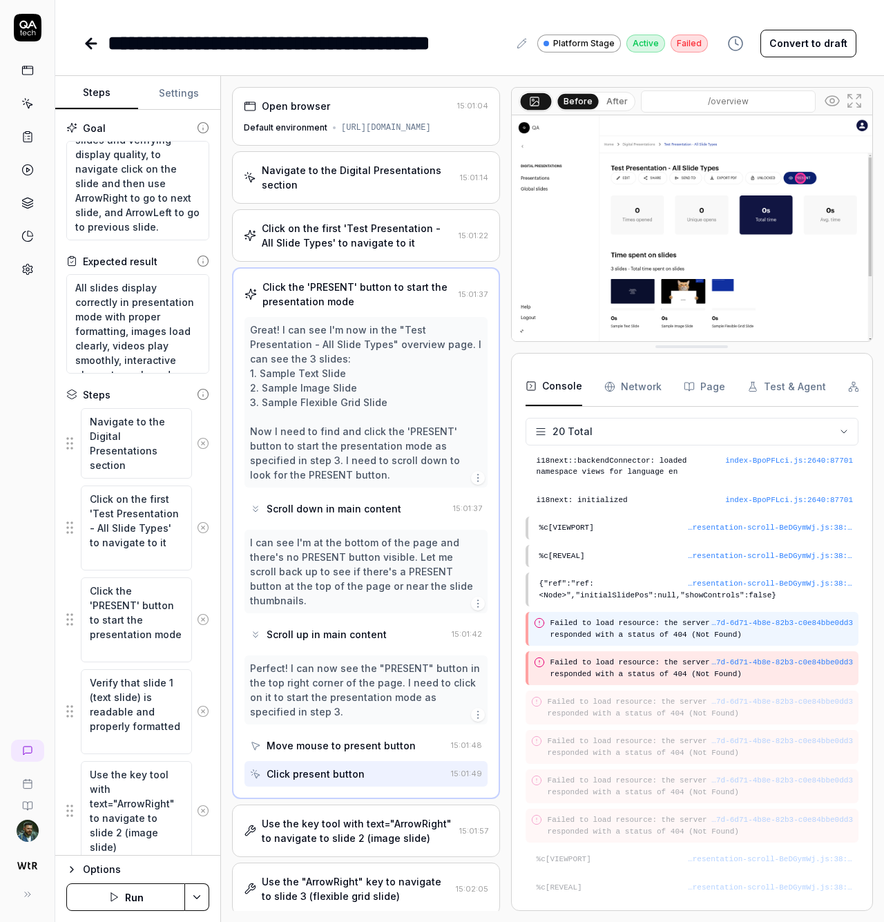
click at [622, 630] on pre "Failed to load resource: the server responded with a status of 404 (Not Found)" at bounding box center [702, 629] width 303 height 23
click at [26, 64] on link at bounding box center [27, 70] width 25 height 25
click at [29, 70] on icon at bounding box center [27, 70] width 12 height 12
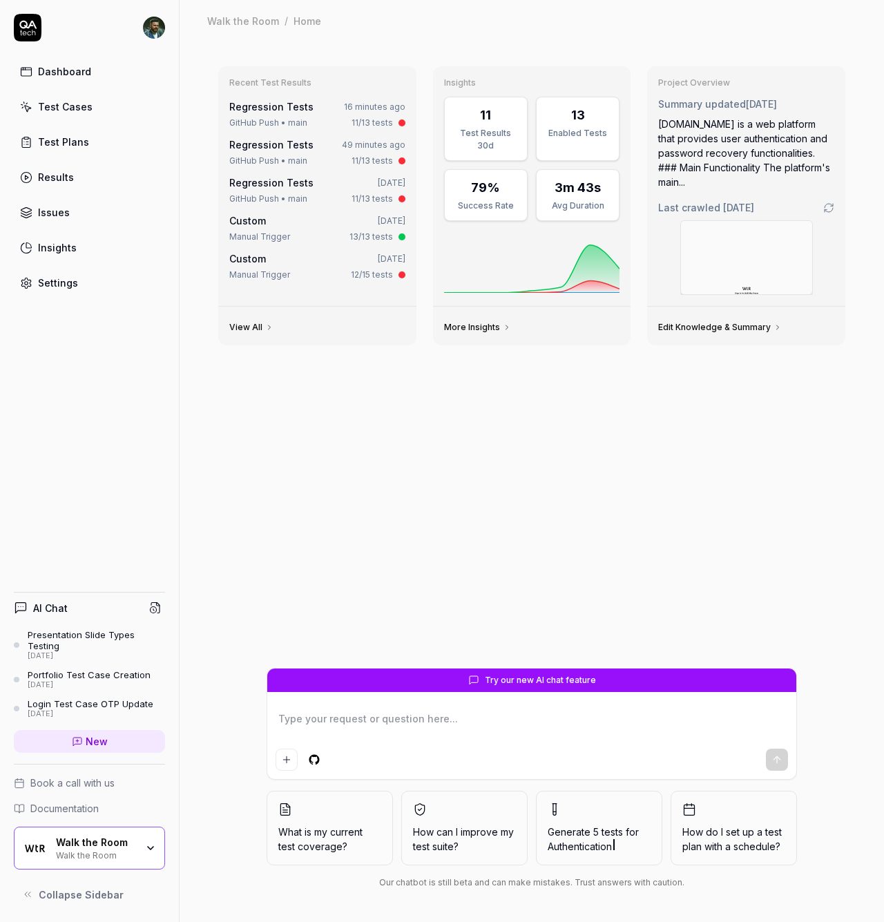
type textarea "*"
click at [53, 227] on div "Dashboard Test Cases Test Plans Results Issues Insights Settings" at bounding box center [89, 177] width 151 height 238
click at [70, 213] on link "Issues" at bounding box center [89, 212] width 151 height 27
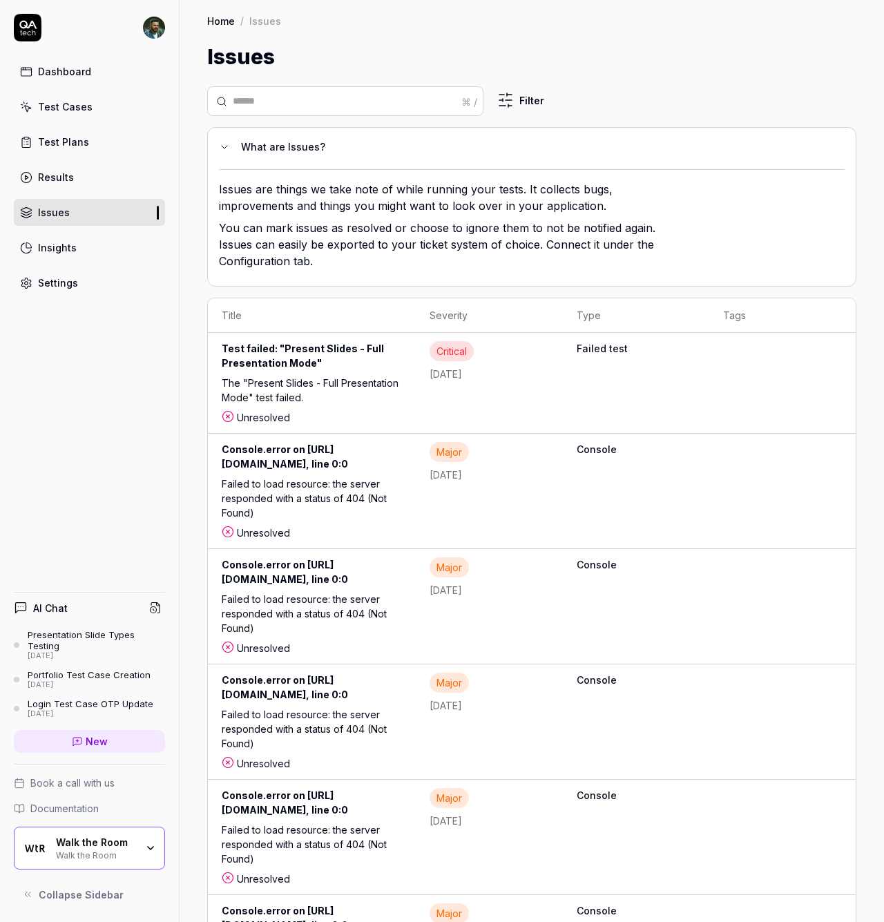
click at [402, 376] on div "The "Present Slides - Full Presentation Mode" test failed." at bounding box center [312, 393] width 180 height 35
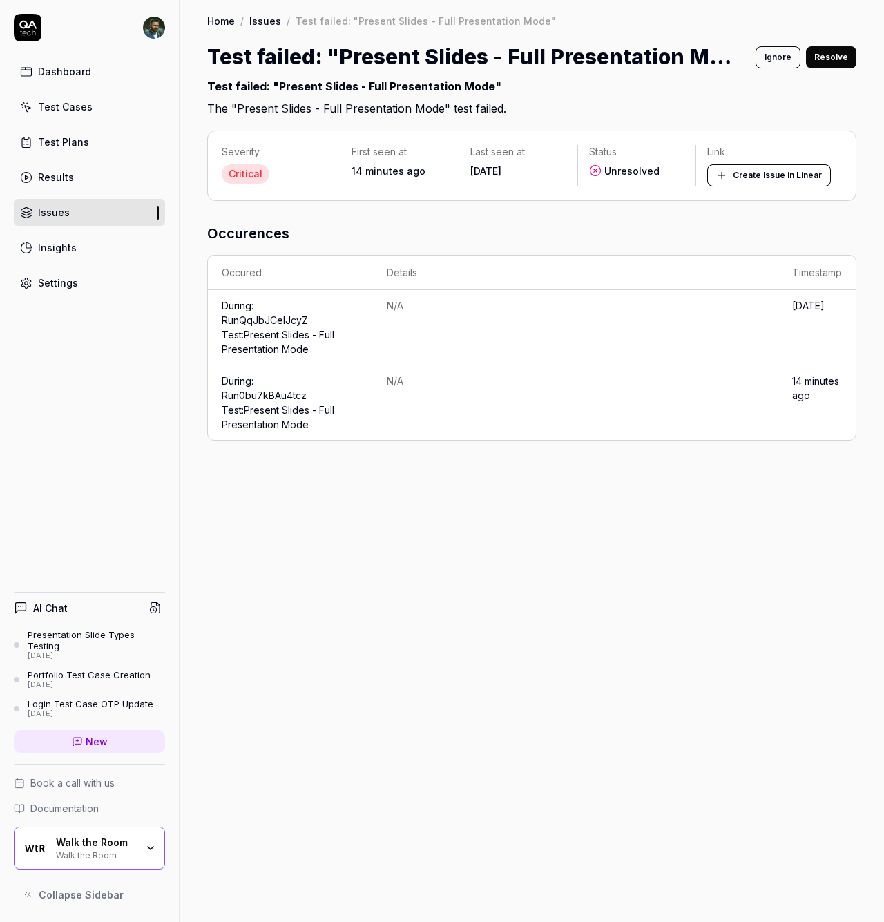
click at [274, 401] on td "During: Run 0bu7kBAu4tcz Test: Present Slides - Full Presentation Mode" at bounding box center [290, 402] width 165 height 75
click at [258, 390] on link "Run 0bu7kBAu4tcz Test: Present Slides - Full Presentation Mode" at bounding box center [278, 410] width 113 height 41
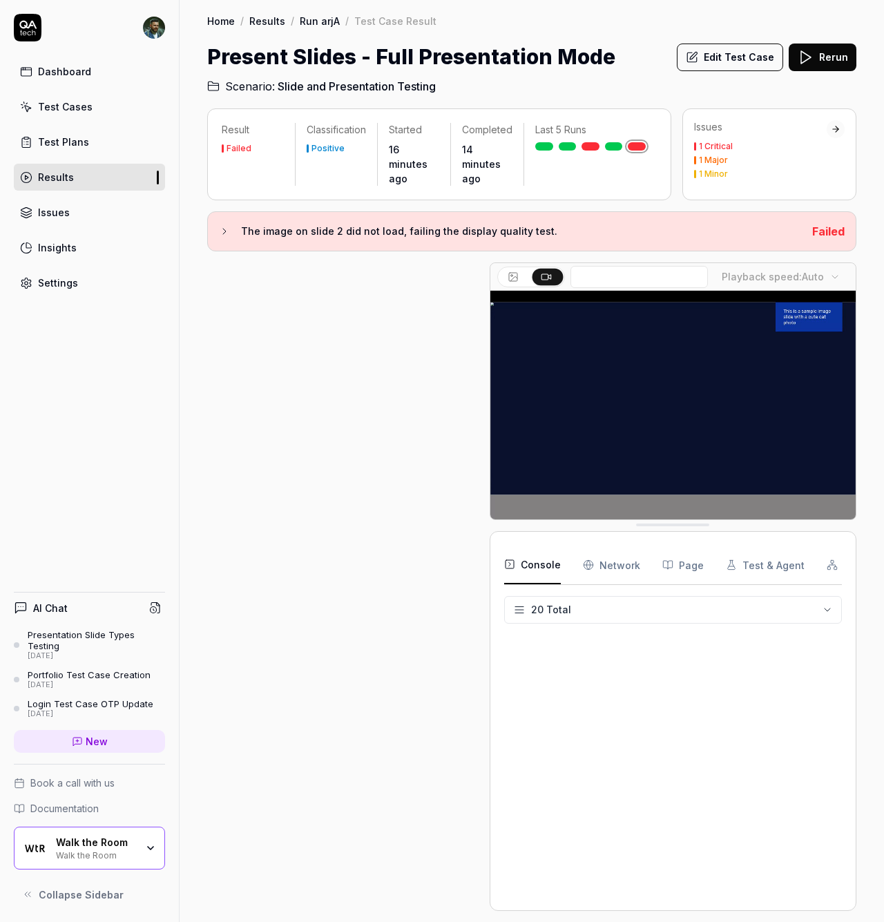
scroll to position [399, 0]
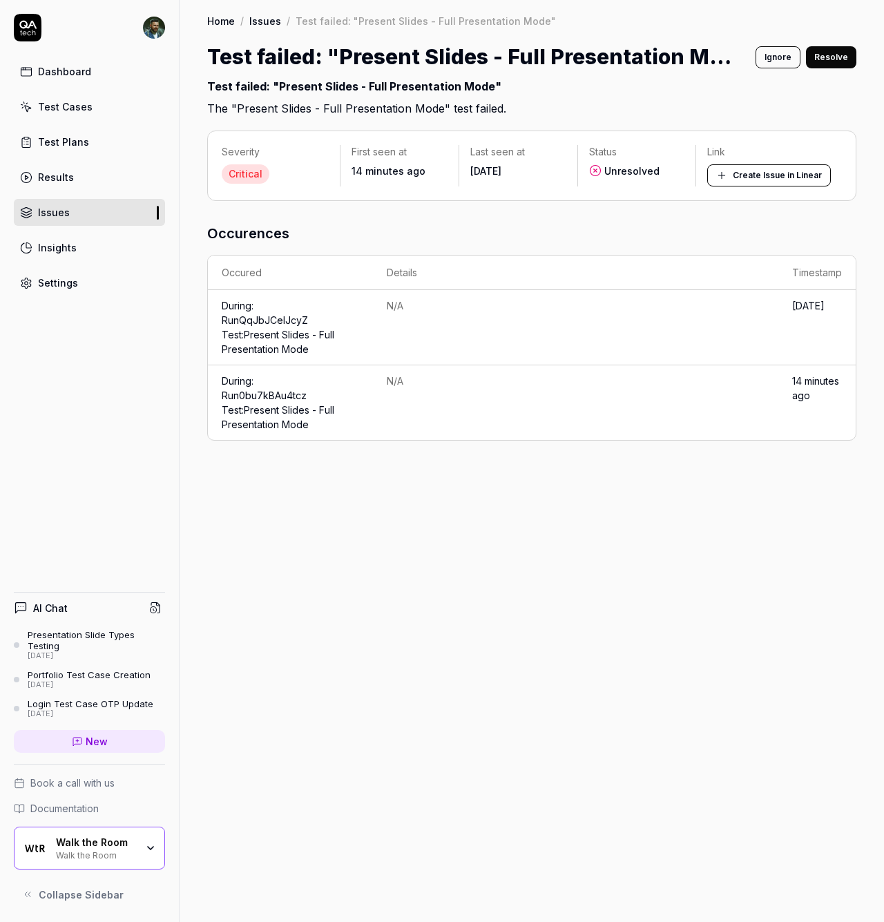
click at [603, 245] on div "Occurences Occured Details Timestamp During: Run QqJbJCeIJcyZ Test: Present Sli…" at bounding box center [531, 332] width 649 height 218
click at [755, 175] on button "Create Issue in Linear" at bounding box center [769, 175] width 124 height 22
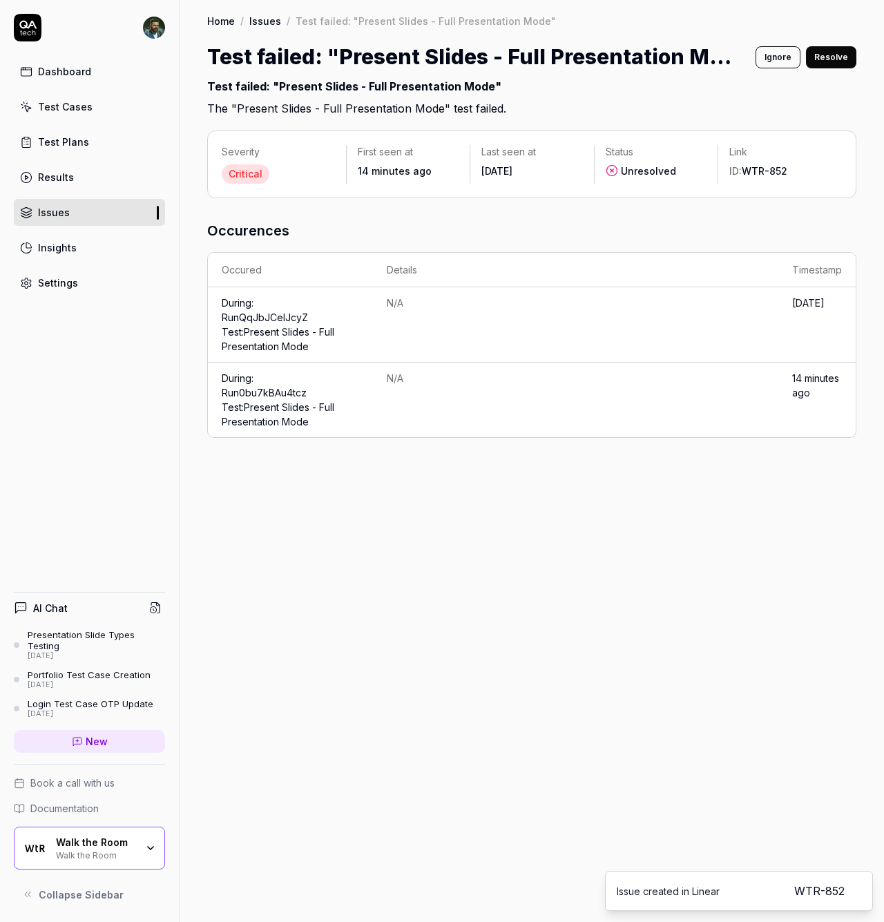
click at [766, 172] on link "WTR-852" at bounding box center [765, 171] width 46 height 12
click at [258, 421] on link "Run 0bu7kBAu4tcz Test: Present Slides - Full Presentation Mode" at bounding box center [278, 407] width 113 height 41
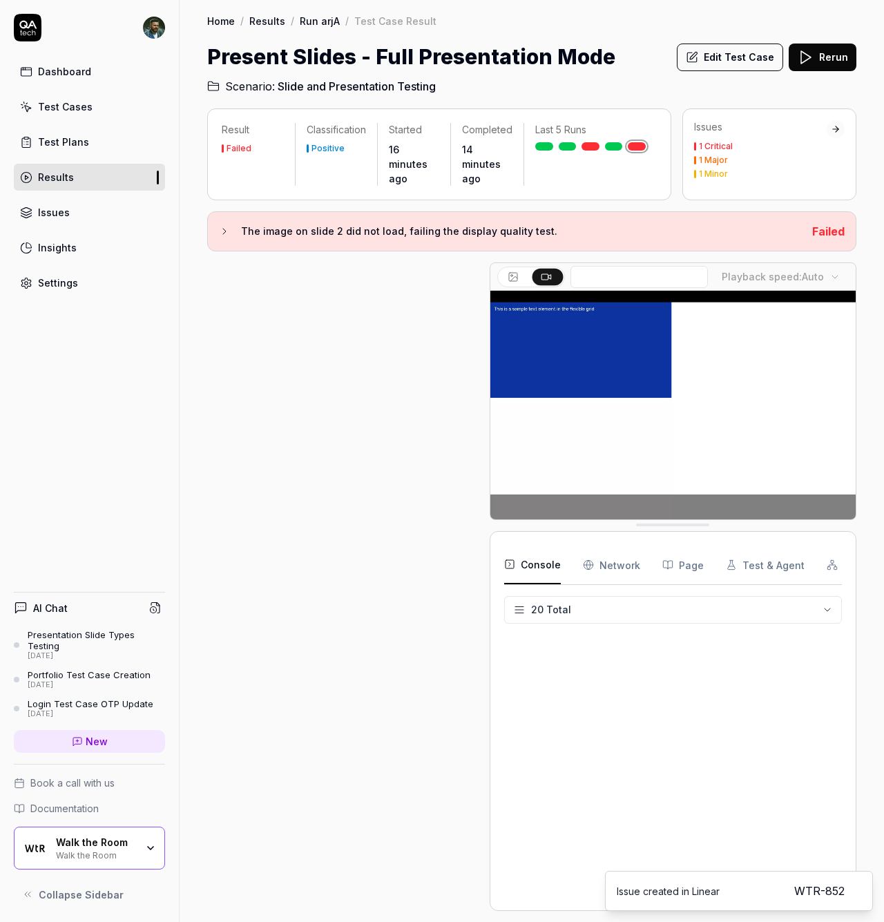
scroll to position [399, 0]
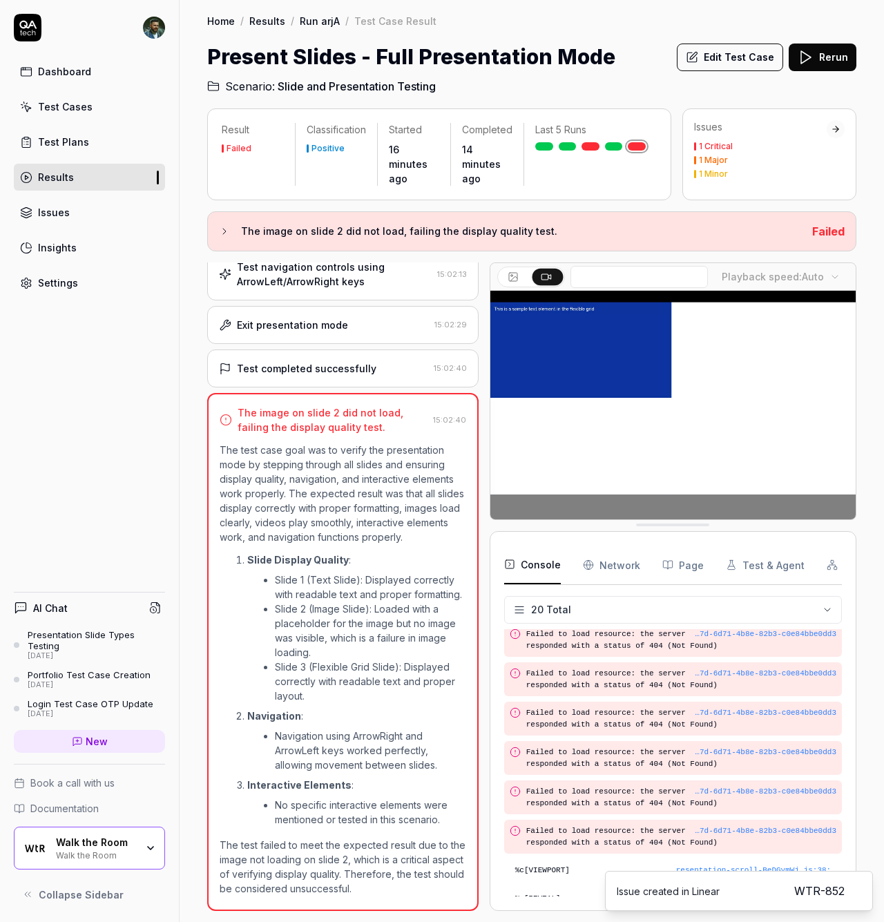
click at [736, 668] on div "…7d-6d71-4b8e-82b3-c0e84bbe0dd3" at bounding box center [766, 674] width 142 height 12
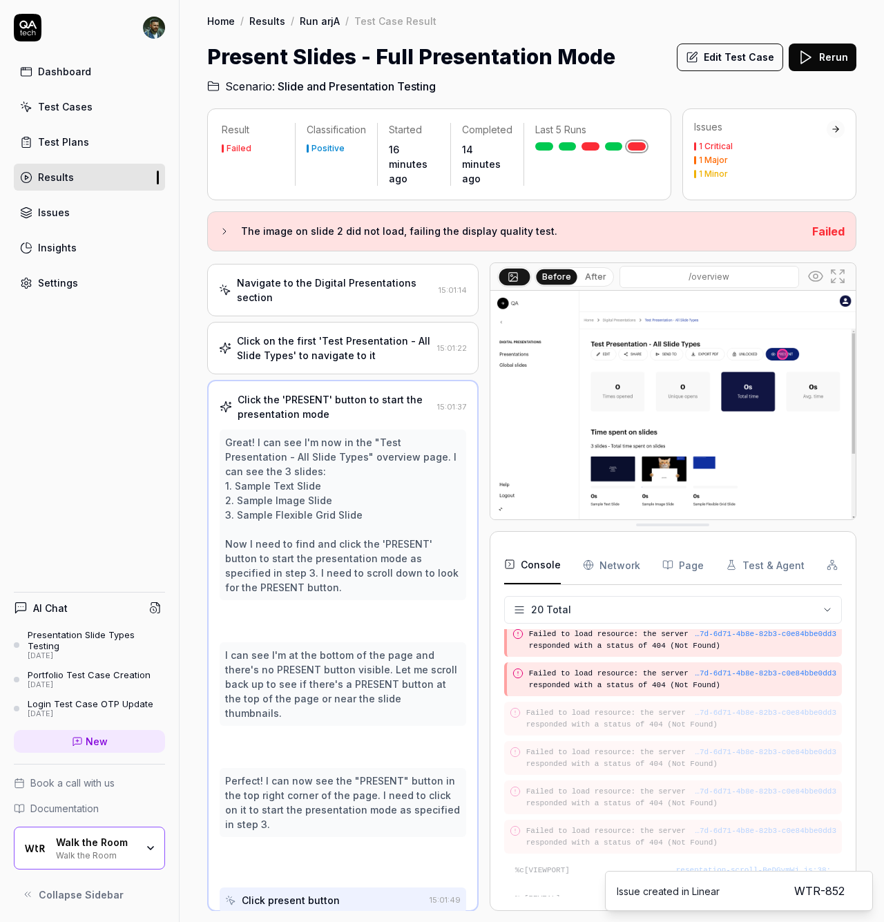
scroll to position [50, 0]
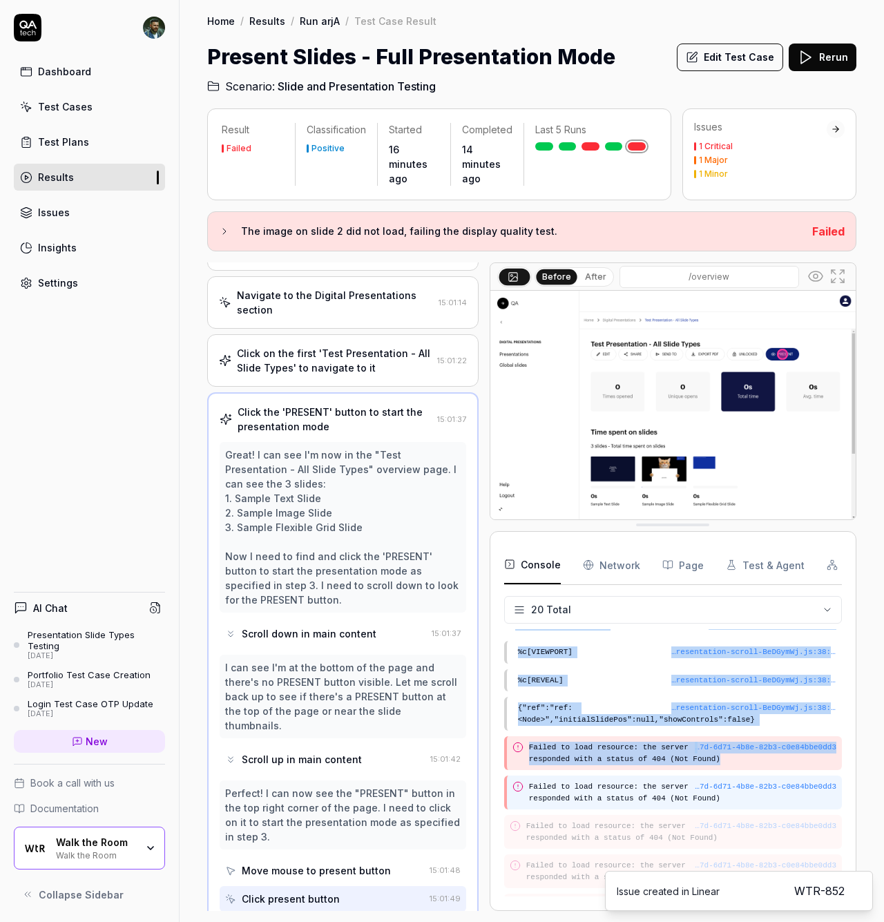
drag, startPoint x: 814, startPoint y: 645, endPoint x: 643, endPoint y: 607, distance: 175.0
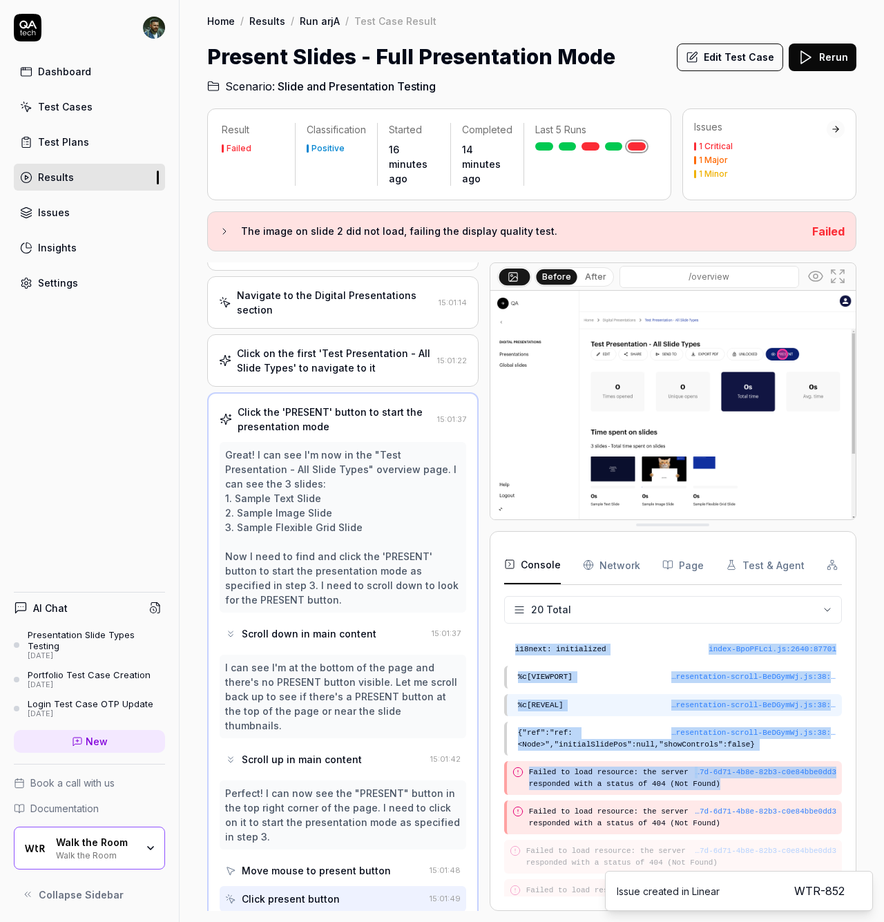
drag, startPoint x: 745, startPoint y: 690, endPoint x: 742, endPoint y: 716, distance: 25.7
click at [744, 694] on div "…resentation-scroll-BeDGymWj.js : 38 : 28797 %c[REVEAL]" at bounding box center [673, 705] width 338 height 23
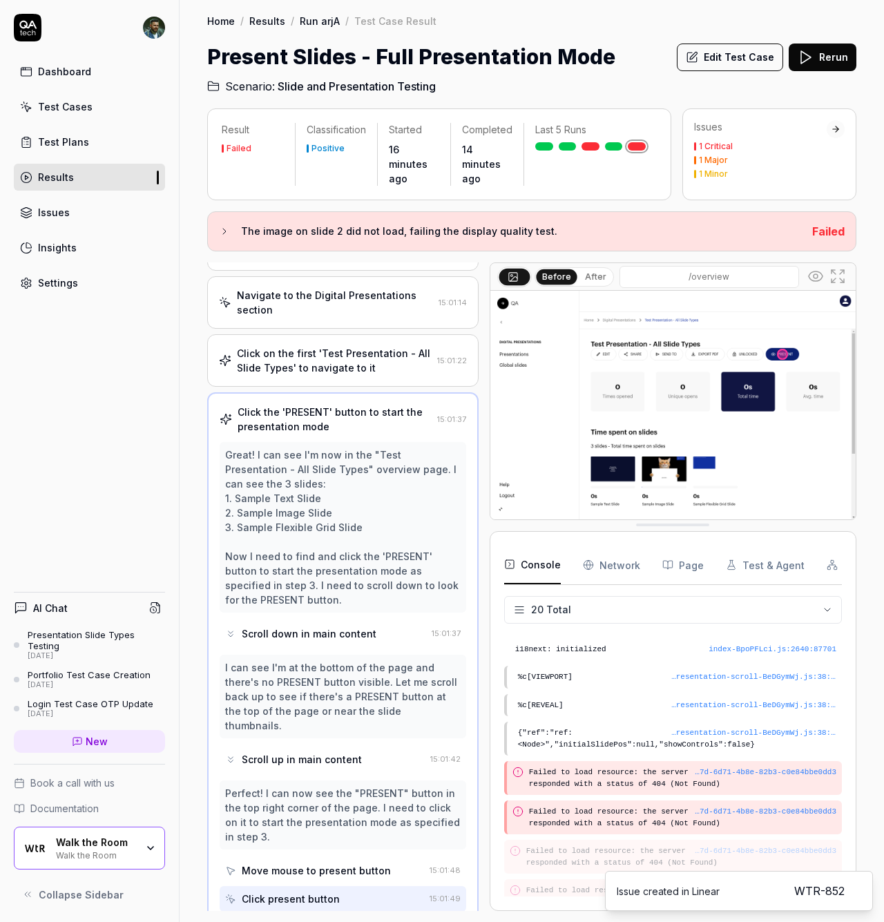
click at [763, 767] on div "…7d-6d71-4b8e-82b3-c0e84bbe0dd3" at bounding box center [766, 773] width 142 height 12
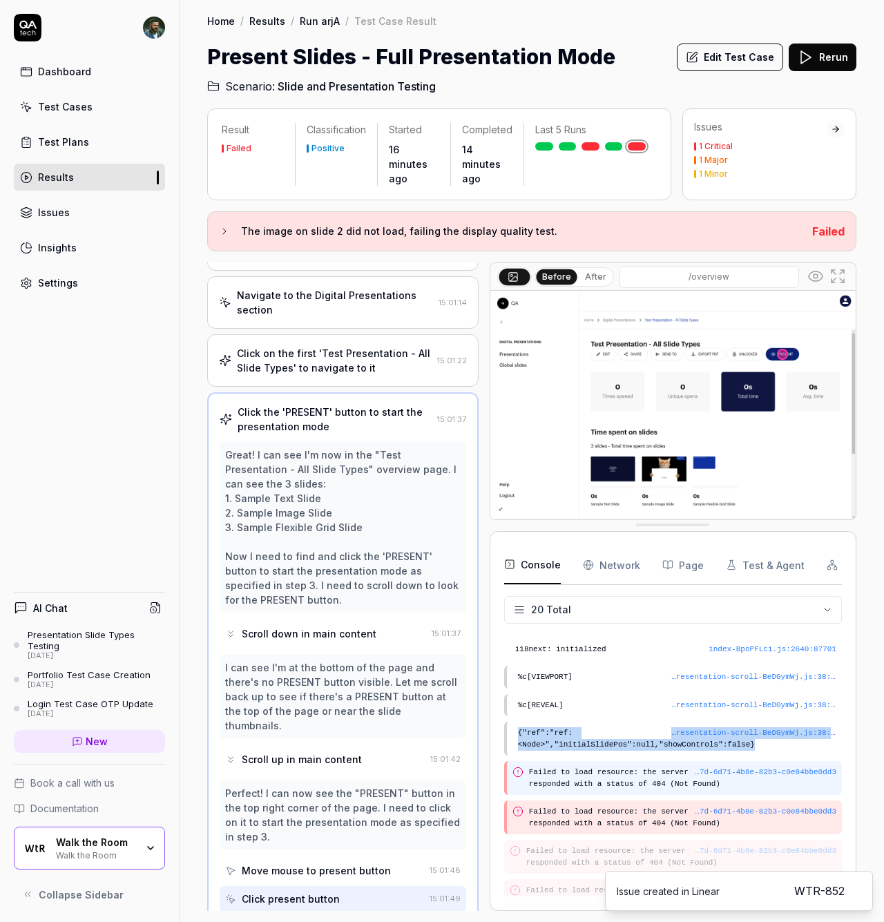
drag, startPoint x: 810, startPoint y: 742, endPoint x: 621, endPoint y: 706, distance: 192.0
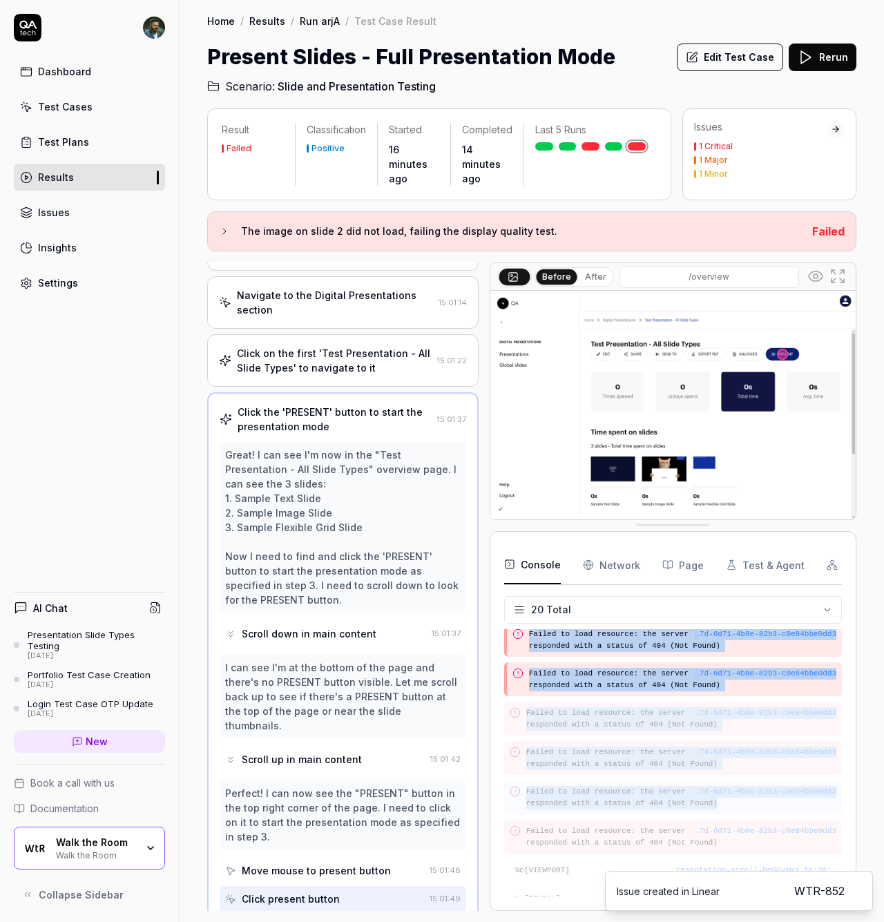
click at [655, 803] on div "Deprecated API for given entry type. index-BpoPFLci.js : 2640 : 87701 i18next::…" at bounding box center [673, 762] width 338 height 267
